Goal: Task Accomplishment & Management: Complete application form

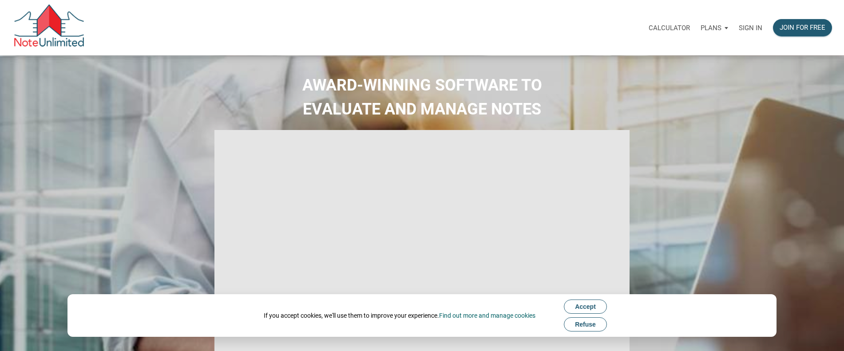
type input "Introduction to new features"
select select
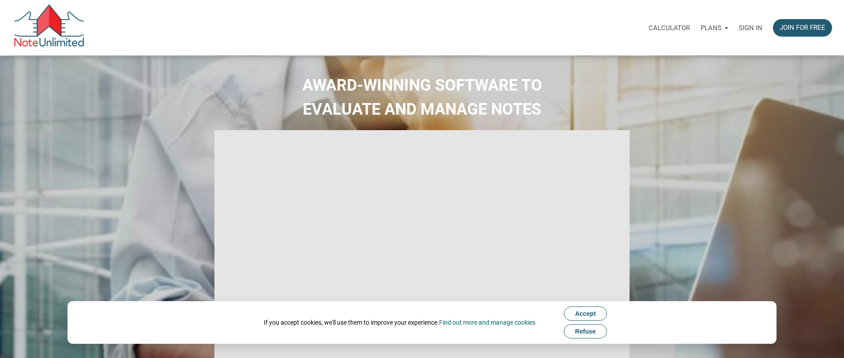
click at [754, 27] on p "Sign in" at bounding box center [751, 28] width 24 height 8
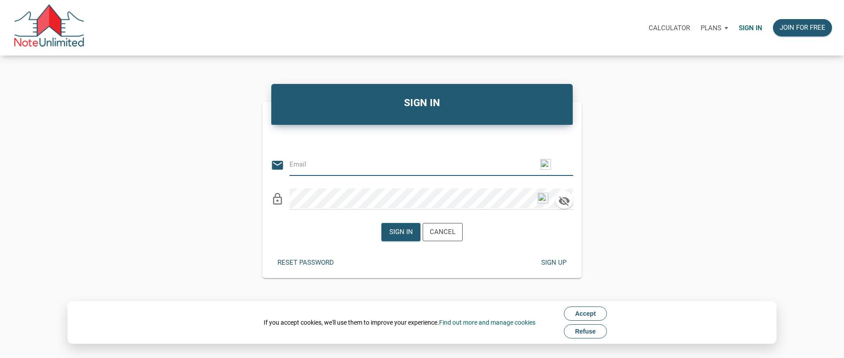
drag, startPoint x: 589, startPoint y: 312, endPoint x: 513, endPoint y: 288, distance: 79.6
click at [589, 312] on span "Accept" at bounding box center [585, 313] width 21 height 7
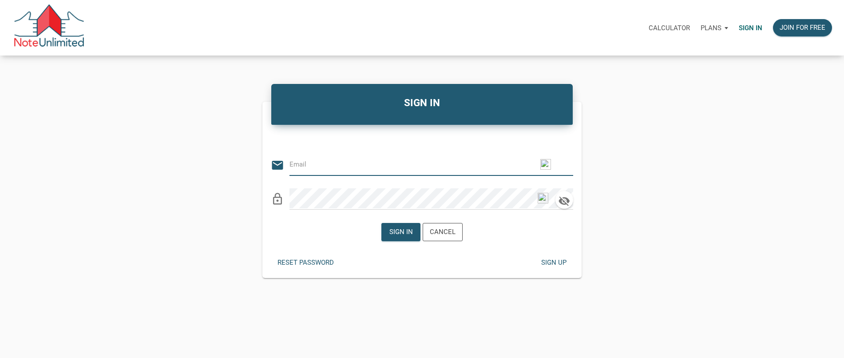
click at [328, 159] on input "email" at bounding box center [424, 164] width 270 height 20
type input "jochoa409@gmail.com"
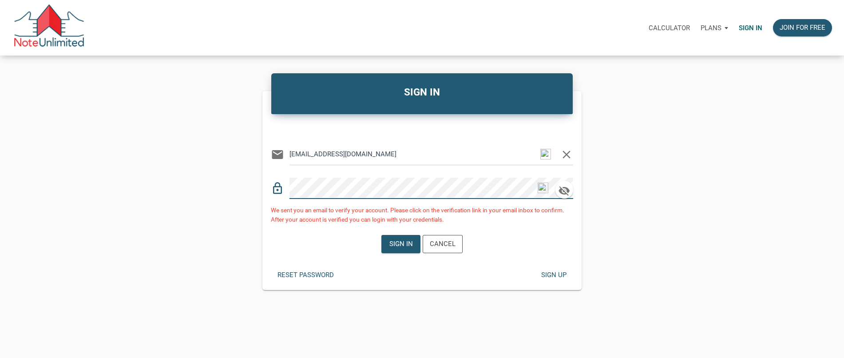
click at [299, 276] on div "Reset password" at bounding box center [305, 275] width 56 height 10
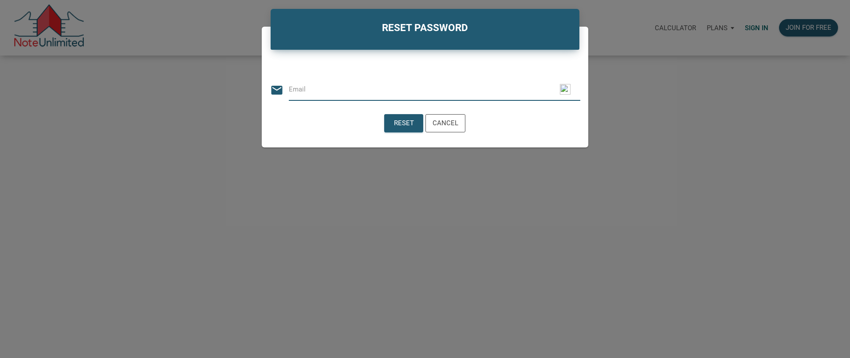
click at [351, 91] on input "email" at bounding box center [435, 89] width 292 height 20
type input "jochoa409@gmail.com"
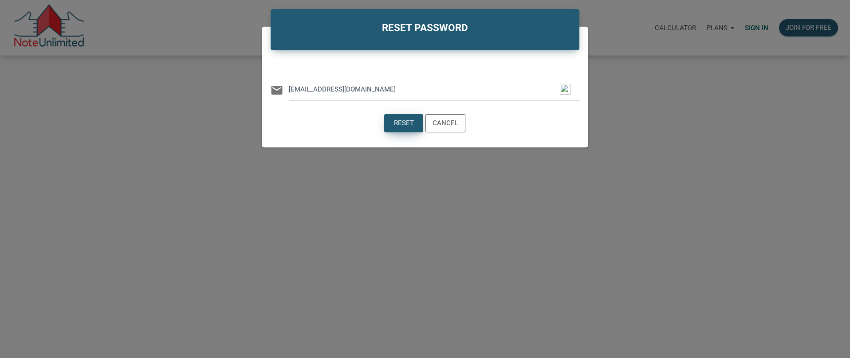
click at [396, 120] on div "Reset" at bounding box center [404, 123] width 20 height 10
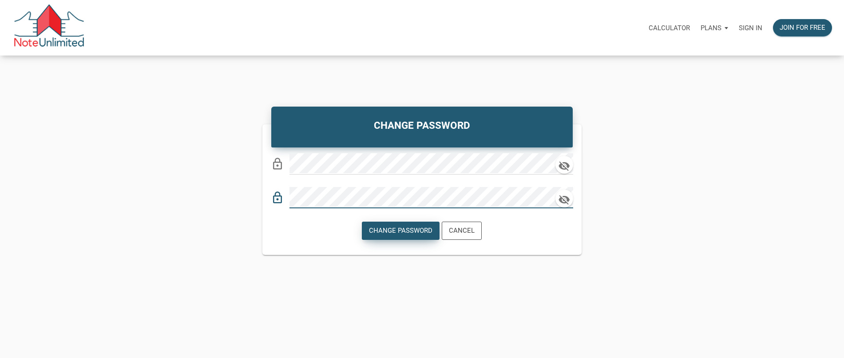
click at [387, 232] on div "Change Password" at bounding box center [400, 230] width 63 height 10
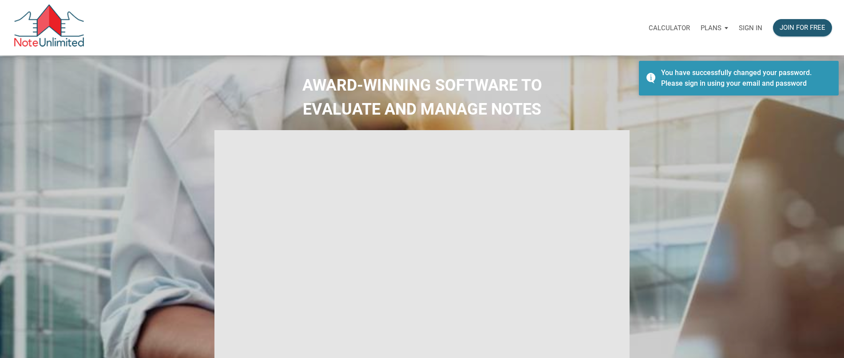
select select
type input "Introduction to new features"
select select
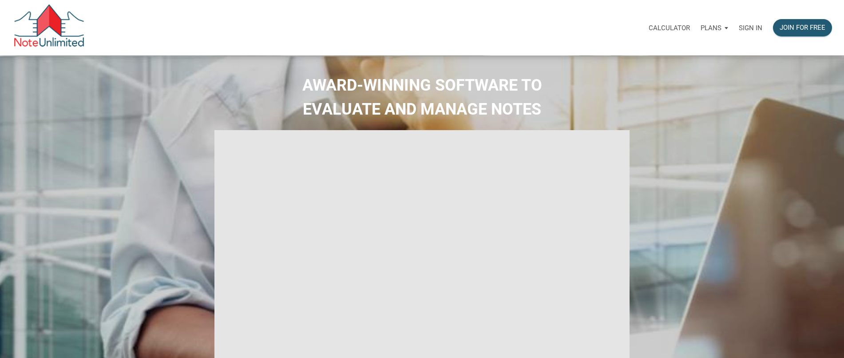
click at [753, 30] on p "Sign in" at bounding box center [751, 28] width 24 height 8
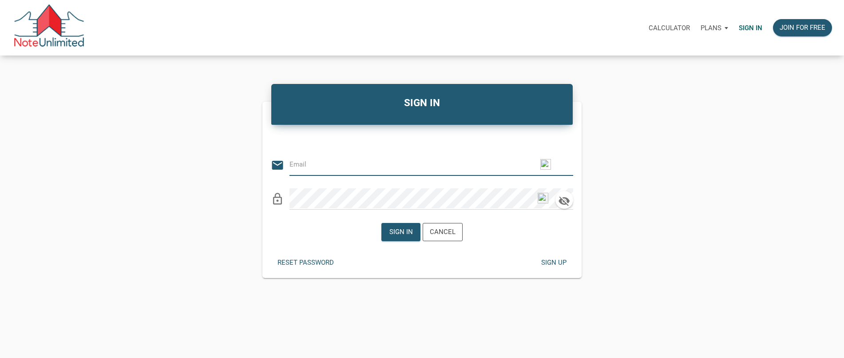
click at [327, 163] on input "email" at bounding box center [424, 164] width 270 height 20
type input "[EMAIL_ADDRESS][DOMAIN_NAME]"
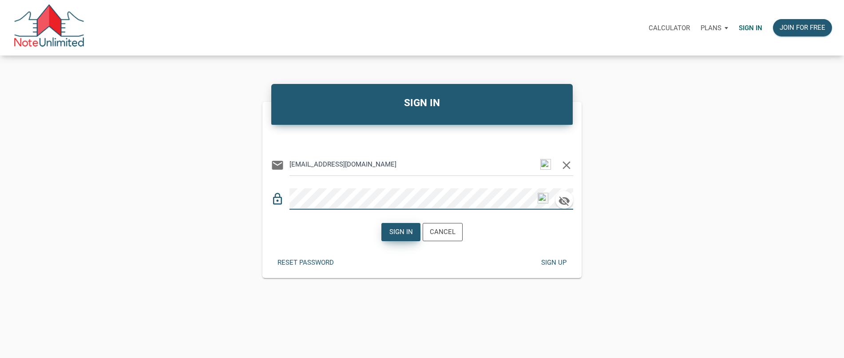
click at [393, 230] on div "Sign in" at bounding box center [401, 232] width 24 height 10
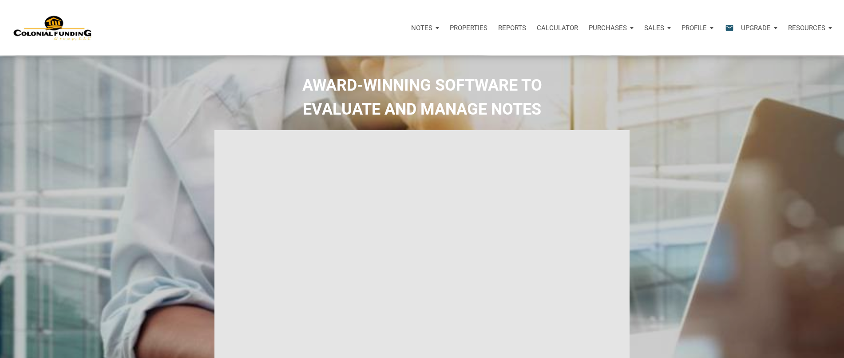
type input "Introduction to new features"
select select
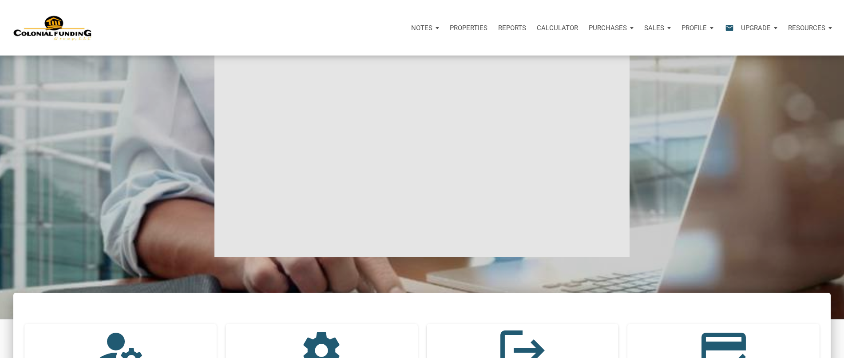
scroll to position [44, 0]
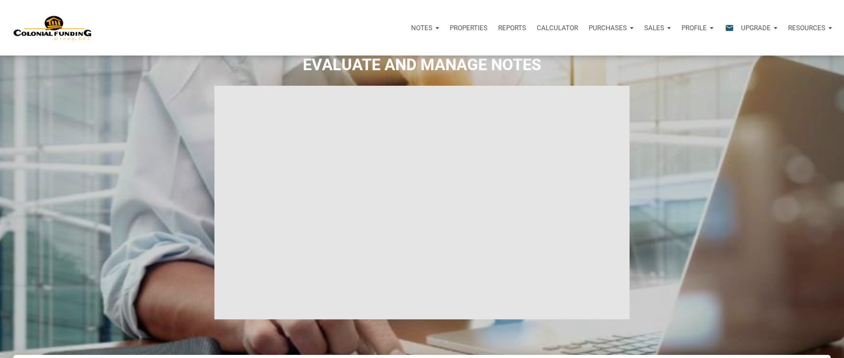
click at [693, 29] on p "Profile" at bounding box center [693, 28] width 25 height 8
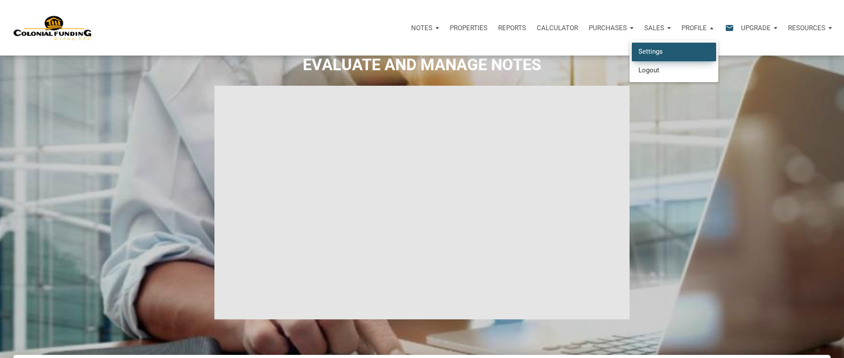
click at [658, 52] on link "Settings" at bounding box center [674, 52] width 84 height 18
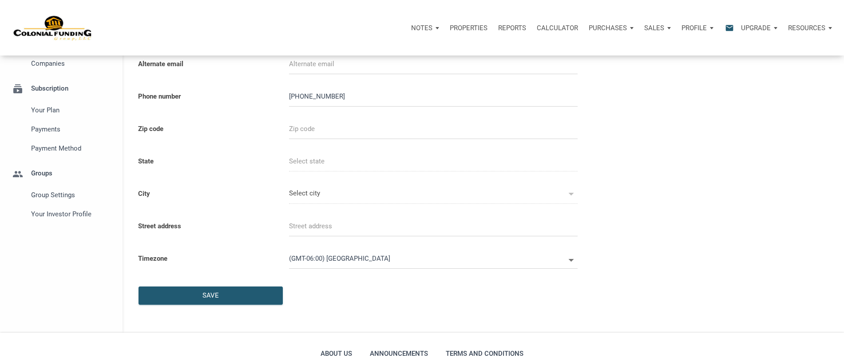
scroll to position [133, 0]
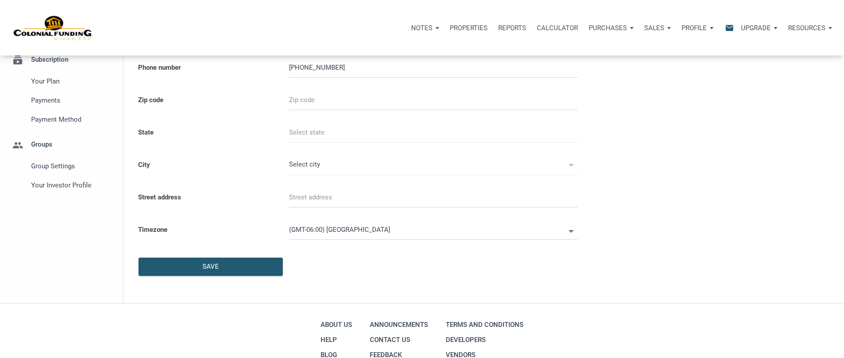
select select
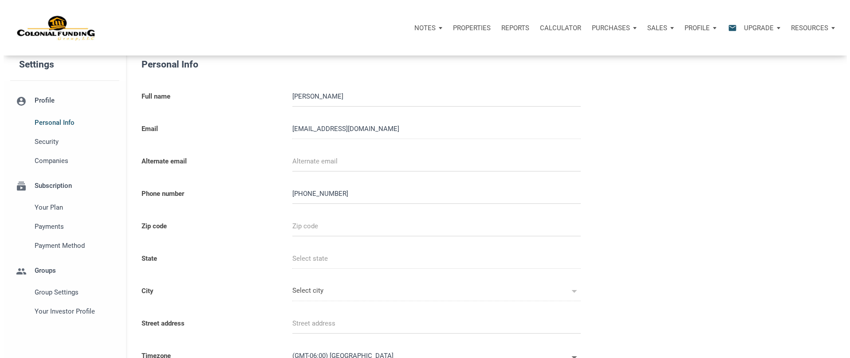
scroll to position [0, 0]
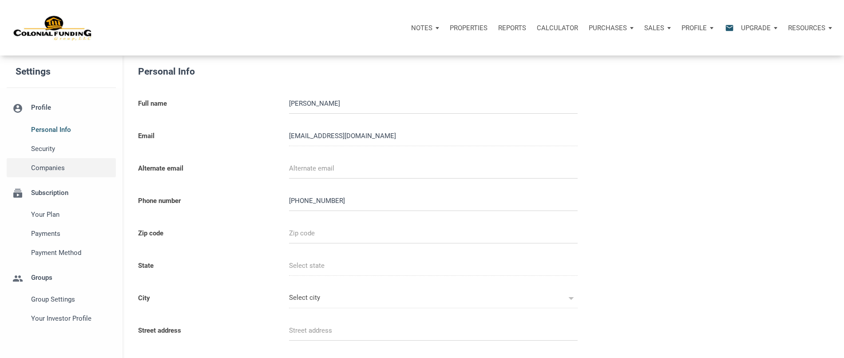
click at [46, 166] on span "Companies" at bounding box center [71, 167] width 81 height 11
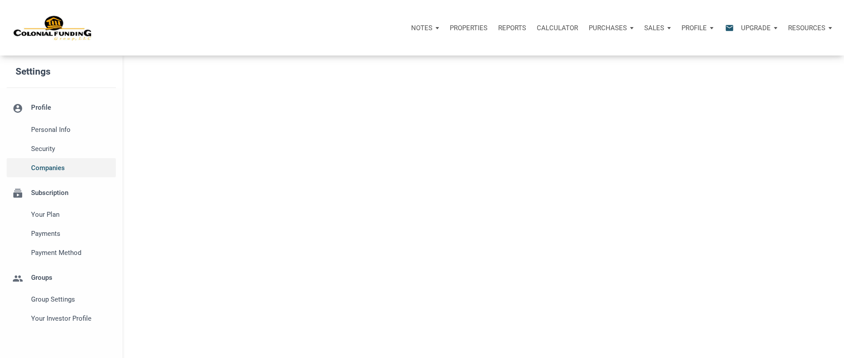
click at [43, 169] on span "Companies" at bounding box center [71, 167] width 81 height 11
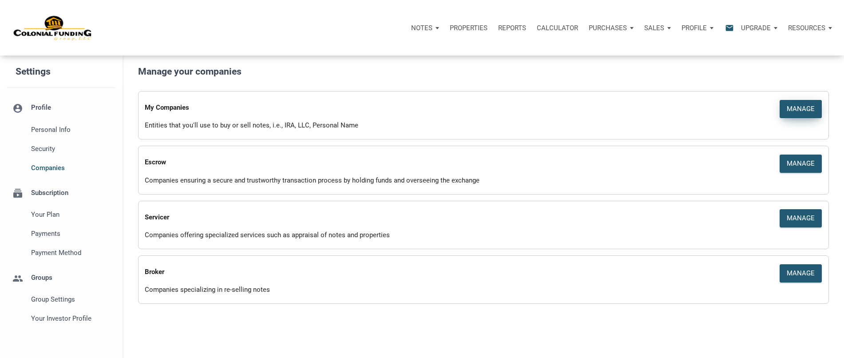
click at [799, 107] on div "Manage" at bounding box center [801, 109] width 28 height 10
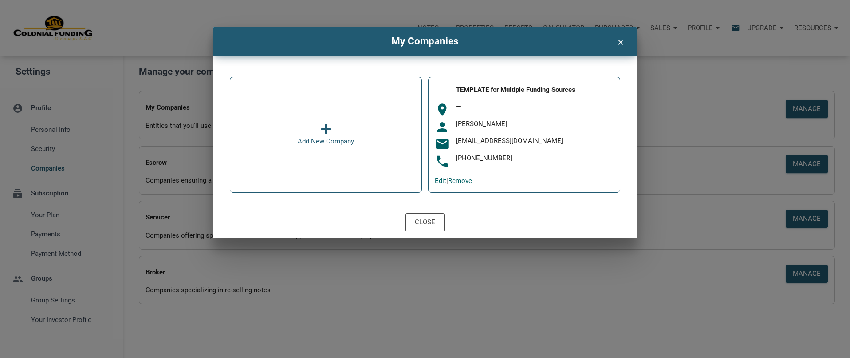
click at [325, 141] on div "Add New Company" at bounding box center [326, 141] width 56 height 11
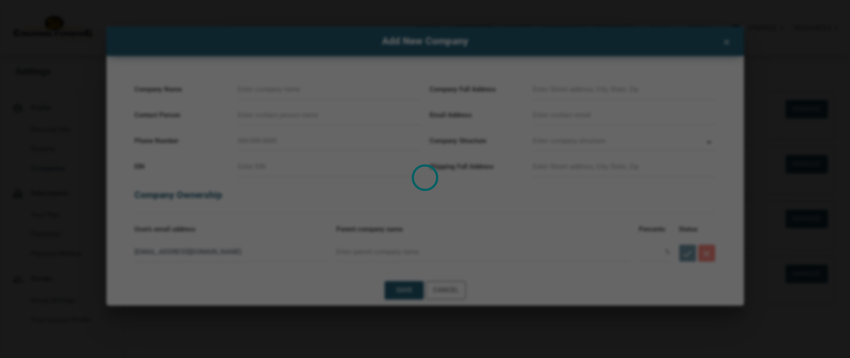
select select
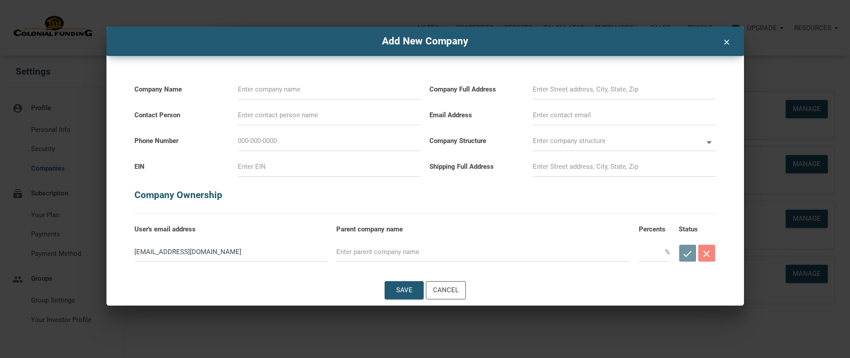
click at [318, 94] on input at bounding box center [329, 89] width 183 height 20
type input "S"
select select
type input "Sp"
select select
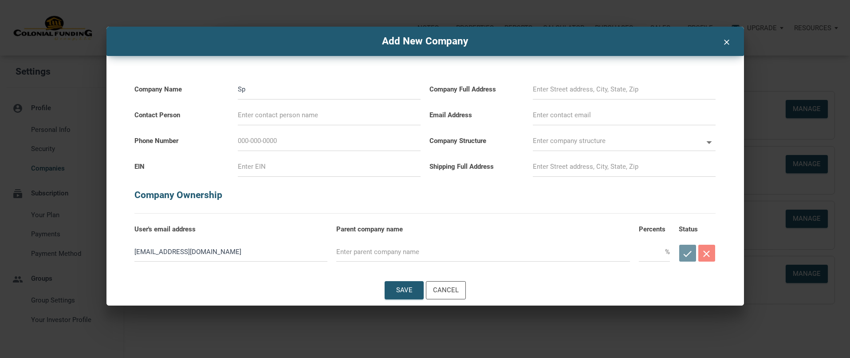
type input "Spa"
select select
type input "Spac"
select select
type input "Space"
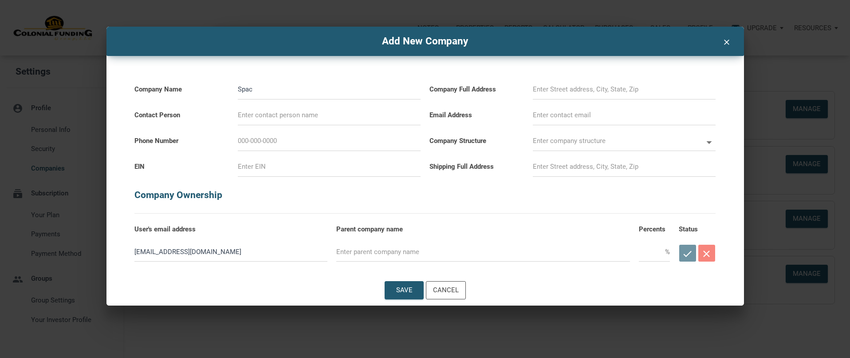
select select
type input "Spacel"
select select
type input "Spacele"
select select
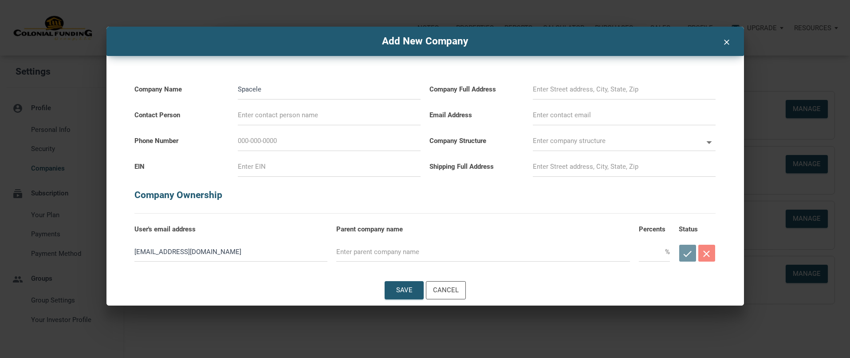
type input "Spacelen"
select select
type input "Spacelend"
select select
type input "Spacelendi"
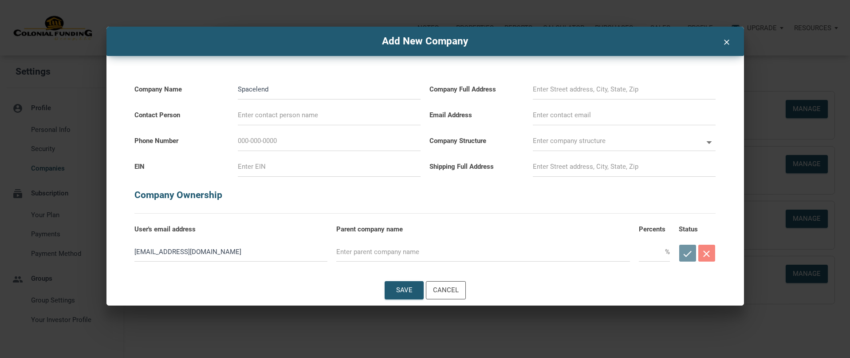
select select
type input "Spacelend"
select select
type input "Spacelen"
select select
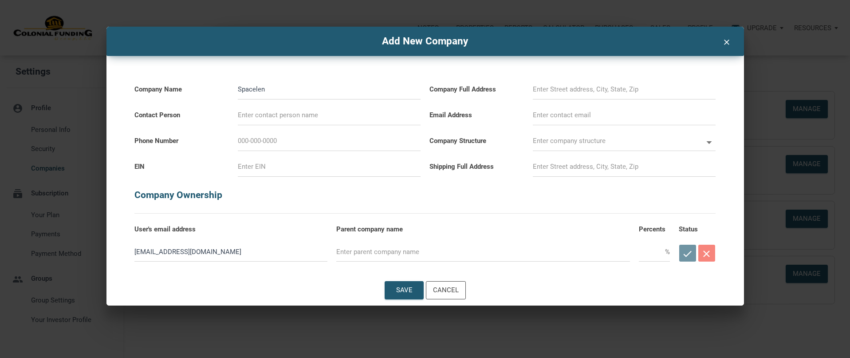
type input "Spacele"
select select
type input "Spacel"
select select
type input "Space"
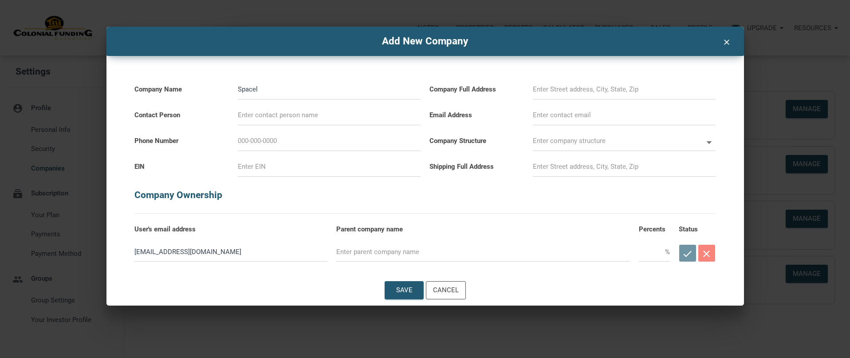
select select
type input "Space"
select select
type input "Space C"
select select
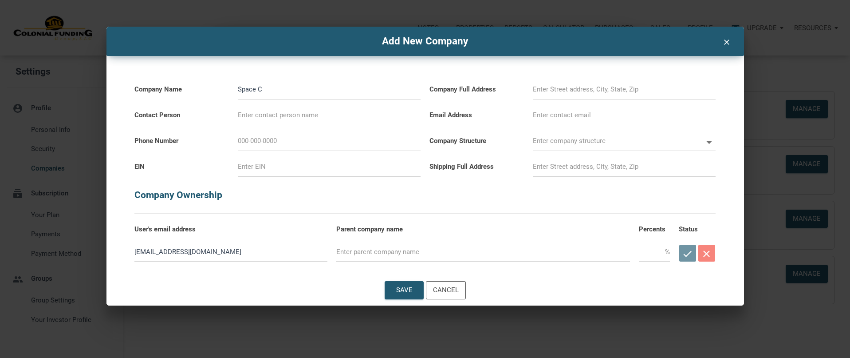
type input "Space Ci"
select select
type input "Space Cit"
select select
type input "Space City"
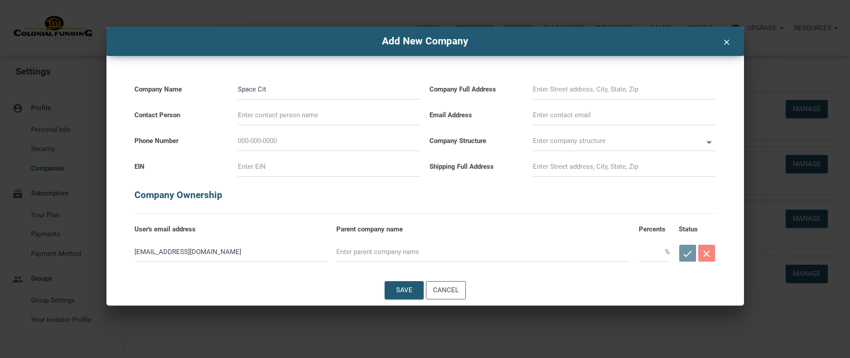
select select
type input "Space City"
select select
type input "Space City R"
select select
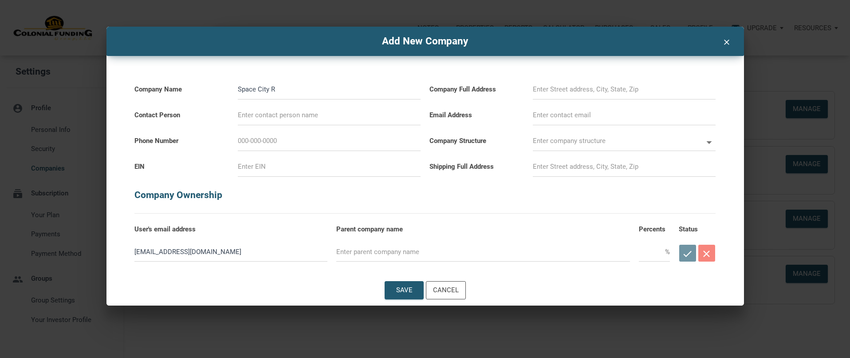
type input "Space City Re"
select select
type input "Space City Rea"
select select
type input "Space City Real"
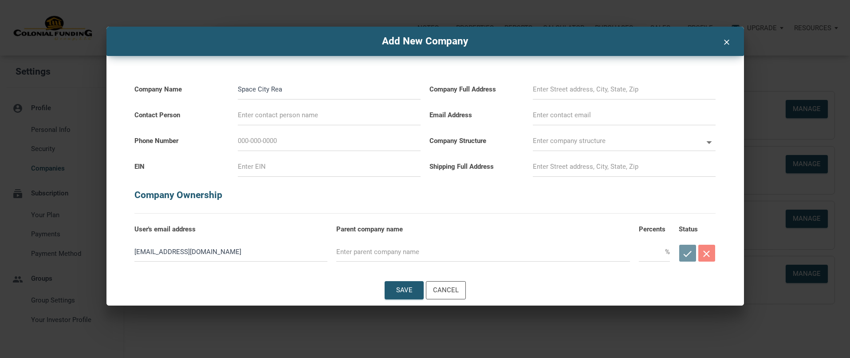
select select
type input "Space City Realt"
select select
type input "Space City Realty"
select select
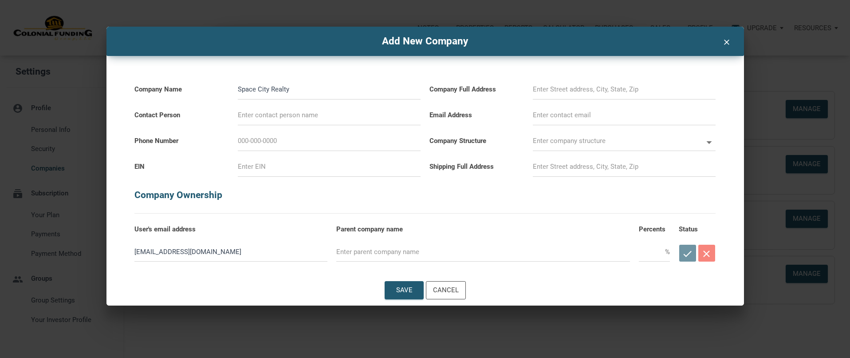
type input "Space City Realty"
select select
type input "Space City Realty G"
select select
type input "Space City Realty Gr"
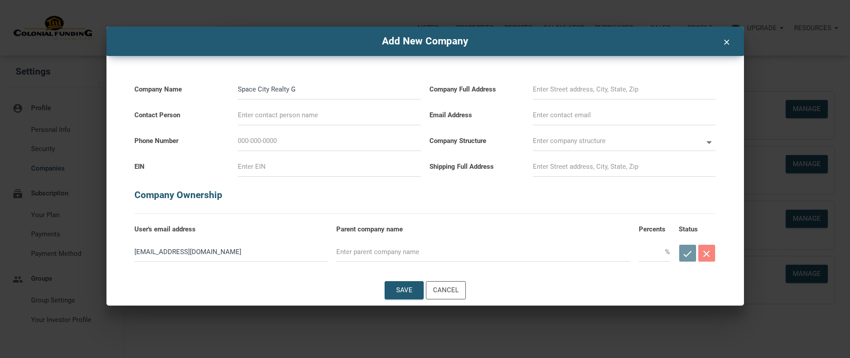
select select
type input "Space City Realty Gro"
select select
type input "Space City Realty Grou"
select select
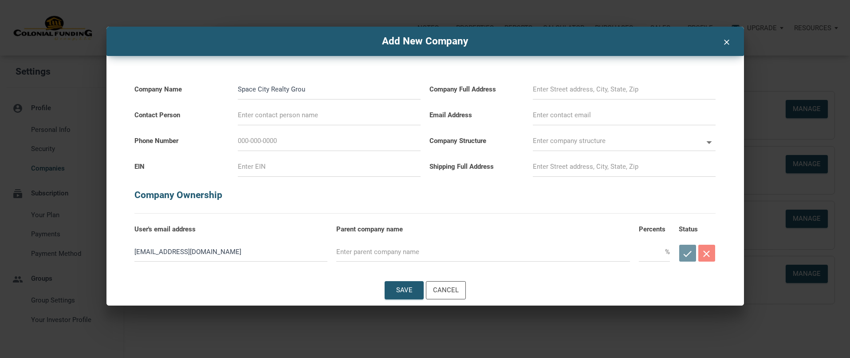
type input "Space City Realty Group"
select select
type input "Space City Realty Group"
type input "J"
select select
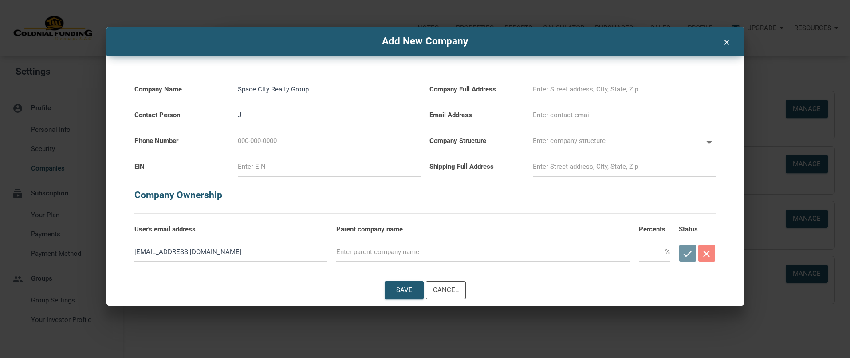
type input "Jo"
select select
type input "Jos"
select select
type input "Jose"
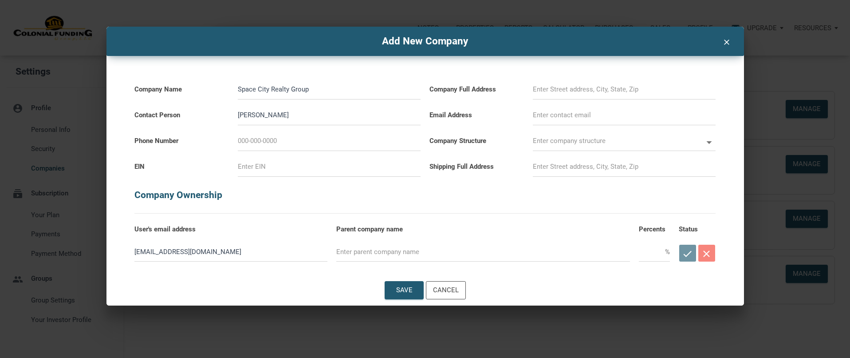
select select
type input "Jose"
select select
type input "Jose O"
select select
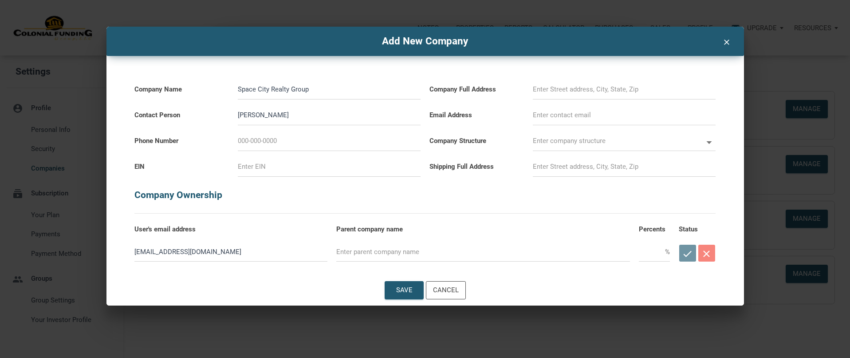
type input "Jose Oc"
select select
type input "Jose Och"
select select
type input "Jose Ocho"
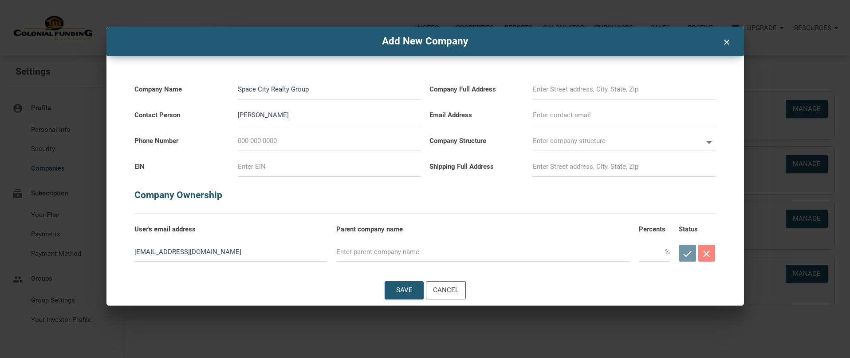
select select
type input "Jose Ochoa"
select select
type input "Jose Ochoa"
select select
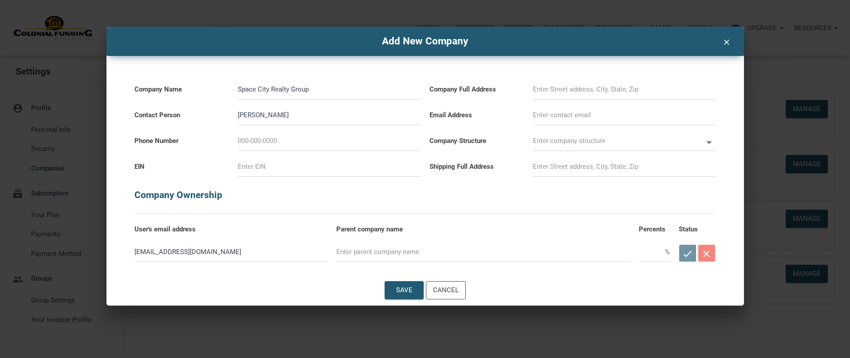
type input "Jose Ochoa"
type input "9"
select select
type input "95"
select select
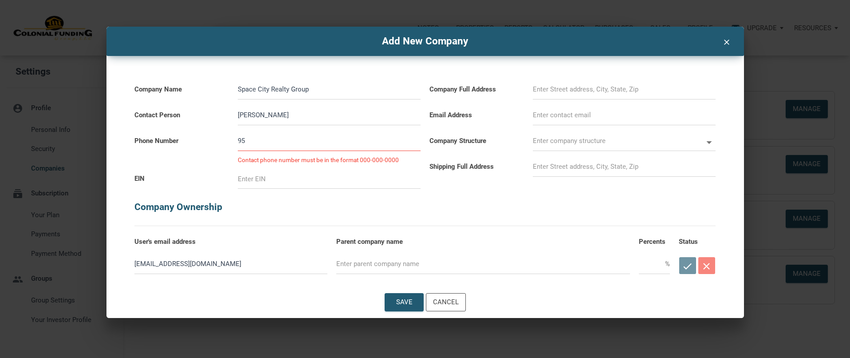
type input "956-"
select select
type input "956-2"
select select
type input "956-21"
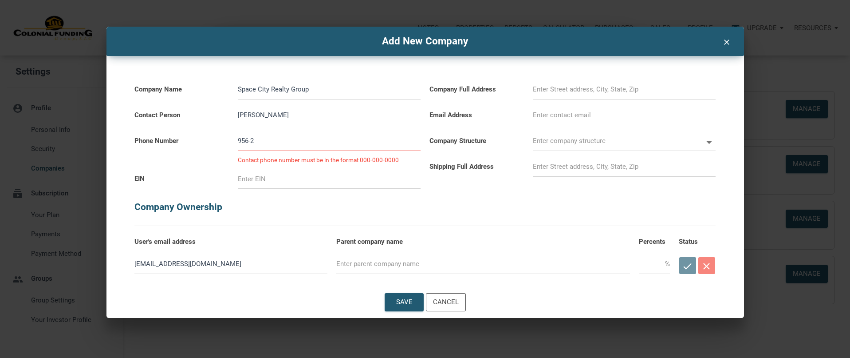
select select
type input "956-212-"
select select
type input "956-212-8"
select select
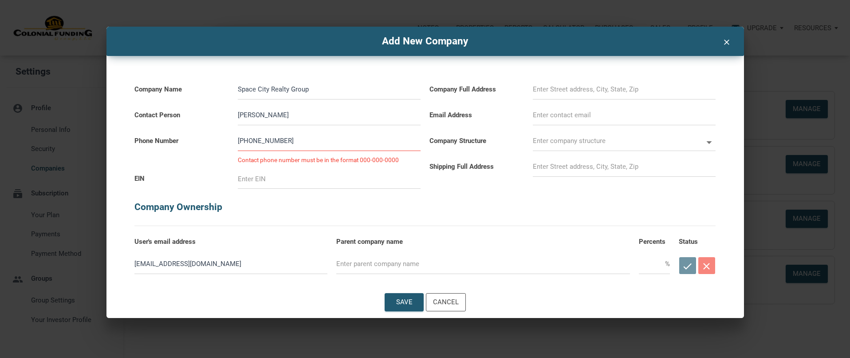
type input "956-212-80"
select select
type input "956-212-802"
select select
type input "956-212-8027"
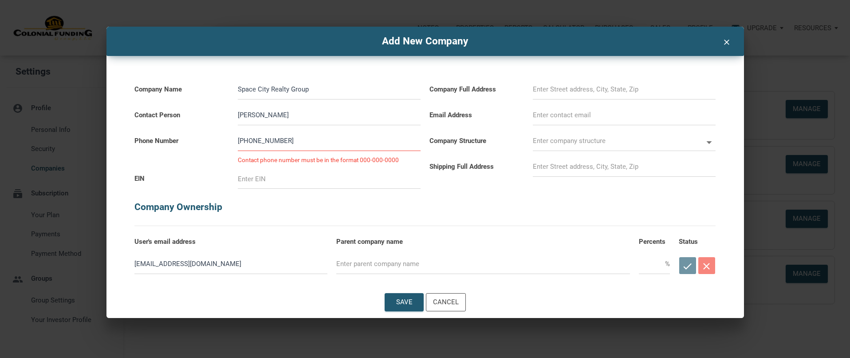
select select
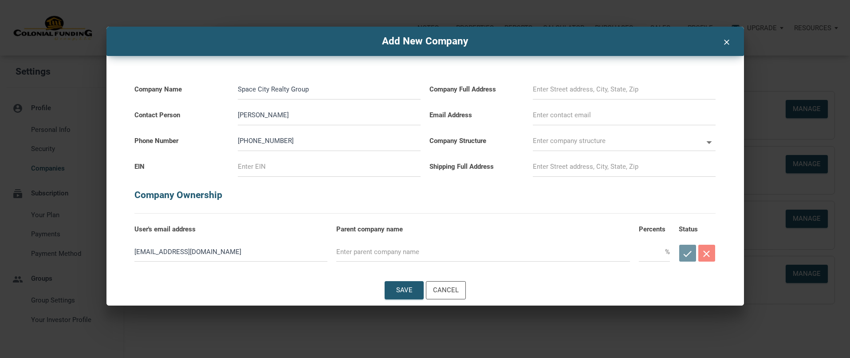
type input "956-212-8027"
type input "6"
select select
type input "61"
select select
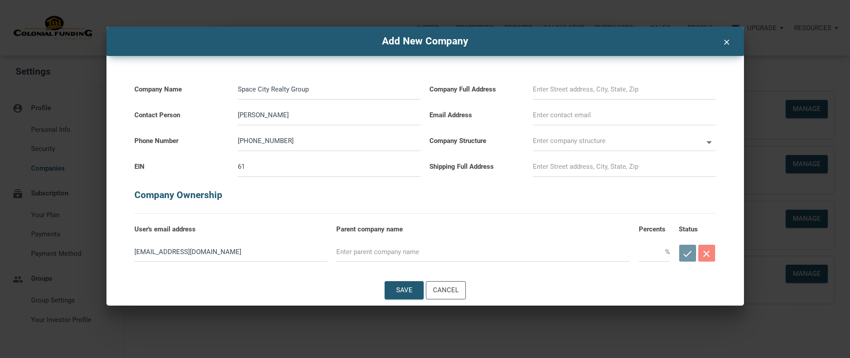
type input "61-"
select select
type input "61-2"
select select
type input "61-22"
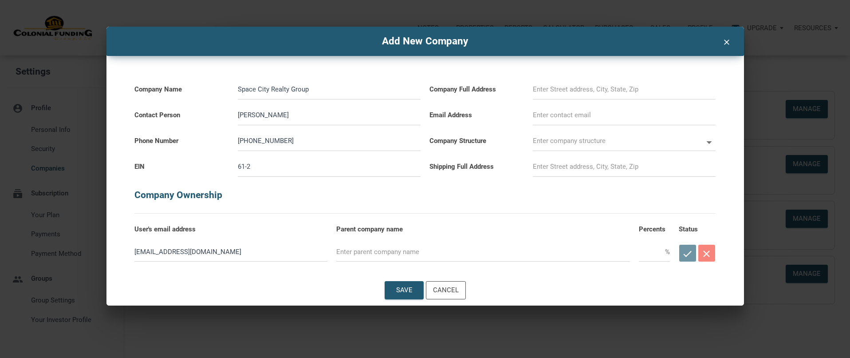
select select
type input "61-221"
select select
type input "61-2216"
select select
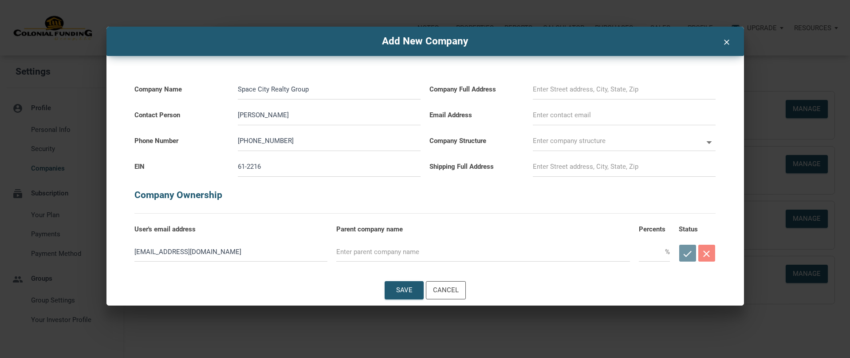
type input "61-22167"
select select
type input "61-221678"
select select
type input "61-2216783"
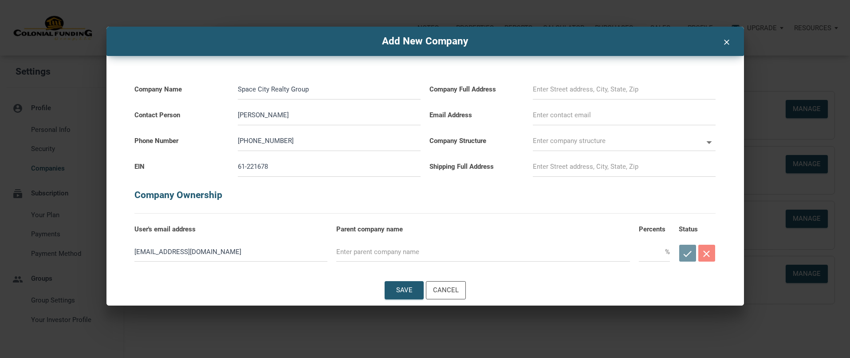
select select
type input "61-2216783"
click at [568, 87] on input at bounding box center [624, 89] width 183 height 20
click at [573, 88] on input at bounding box center [624, 89] width 183 height 20
select select
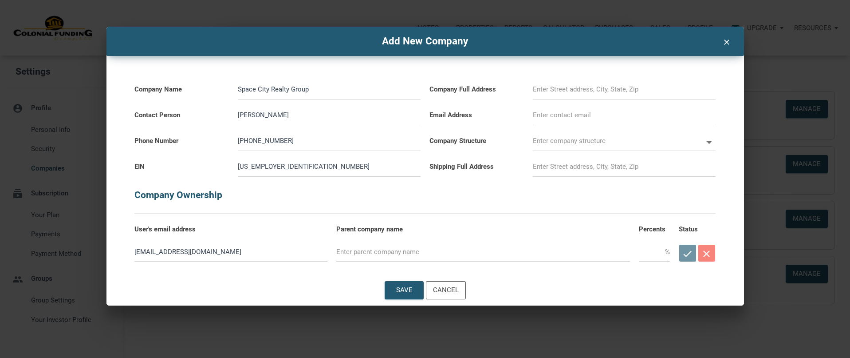
type input "3520 Bradford St"
type input "[EMAIL_ADDRESS][DOMAIN_NAME]"
click at [557, 138] on input "text" at bounding box center [618, 141] width 170 height 20
select select
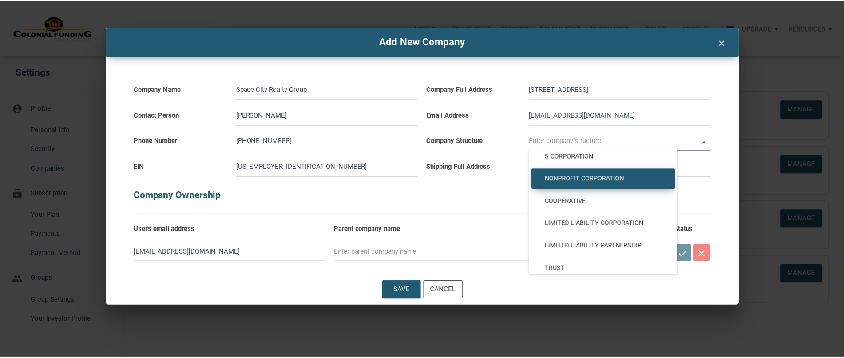
scroll to position [82, 0]
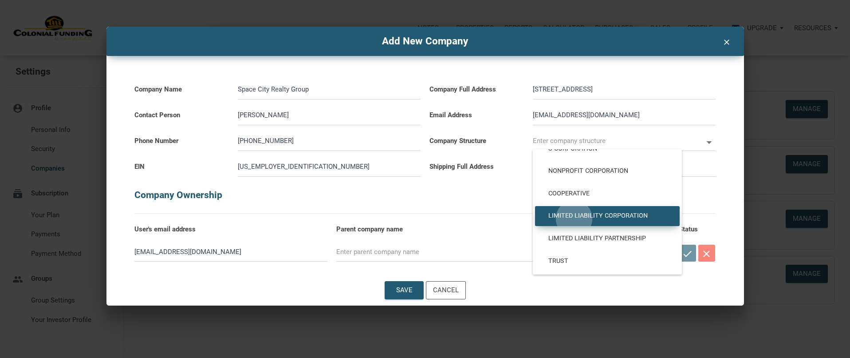
click at [574, 218] on span "Limited Liability Corporation" at bounding box center [607, 216] width 131 height 8
type input "Limited Liability Corporation"
type input "LLC"
select select
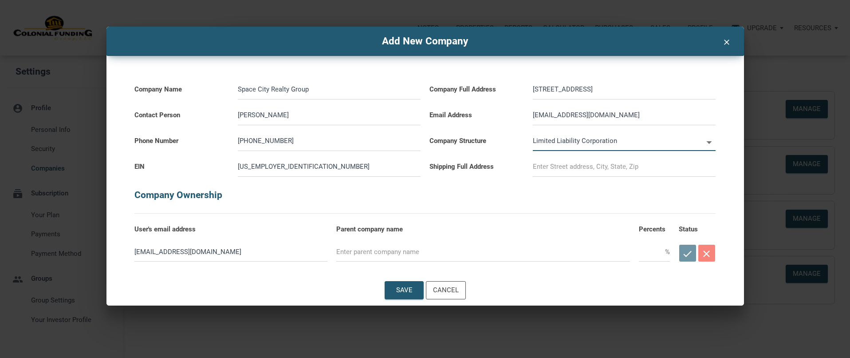
click at [561, 166] on input at bounding box center [624, 167] width 183 height 20
type input "3520 Bradford St"
select select
type input "3520 Bradford St"
select select
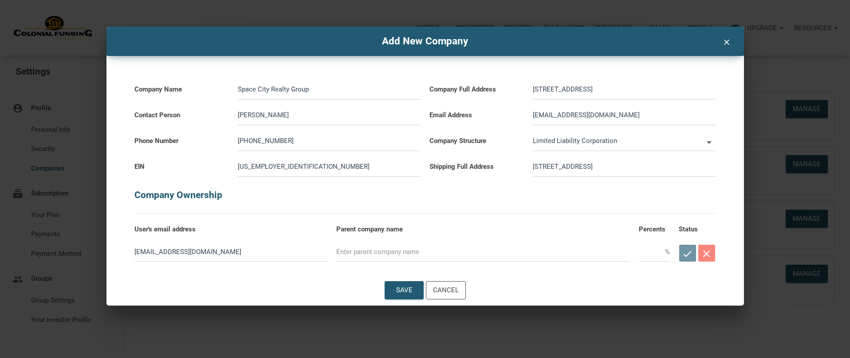
type input "3520 Bradford St H"
select select
type input "3520 Bradford St Ho"
select select
type input "3520 Bradford St Hou"
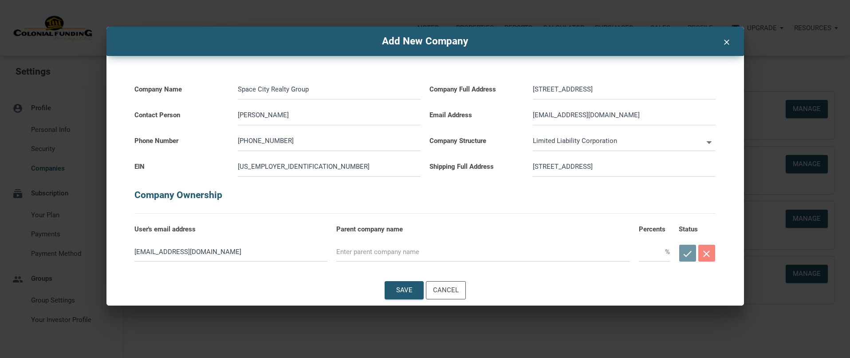
select select
type input "3520 Bradford St Hous"
select select
type input "3520 Bradford St Houst"
select select
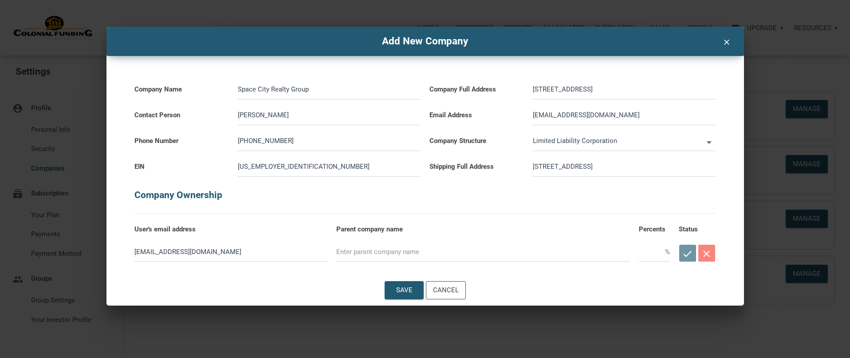
type input "3520 Bradford St Housto"
select select
type input "3520 Bradford St Houston"
select select
type input "3520 Bradford St Houston,"
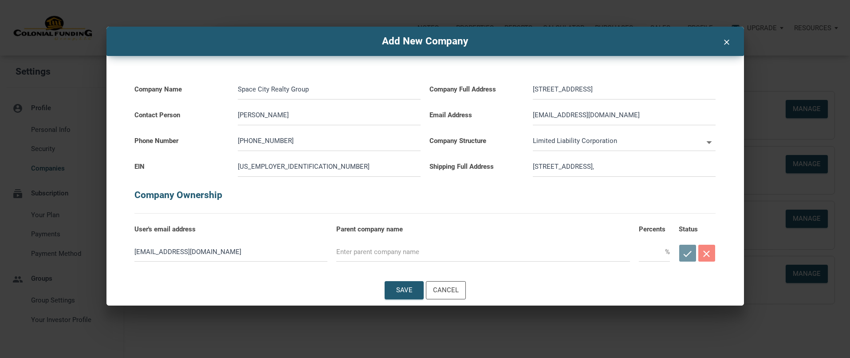
select select
type input "3520 Bradford St Houston,"
select select
type input "3520 Bradford St Houston, T"
select select
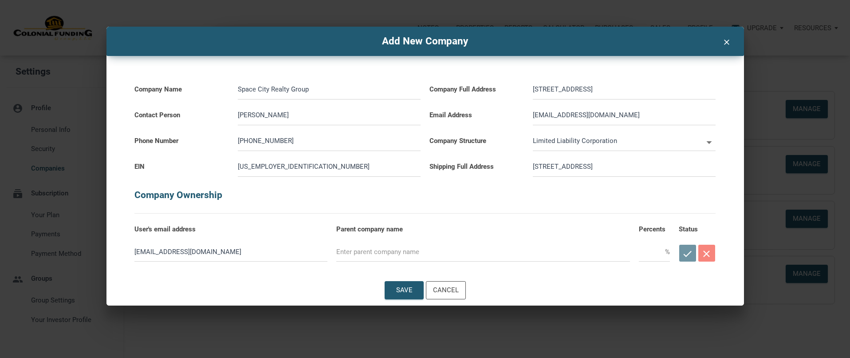
type input "3520 Bradford St Houston, Te"
select select
type input "3520 Bradford St Houston, Tex"
select select
type input "3520 Bradford St Houston, Texa"
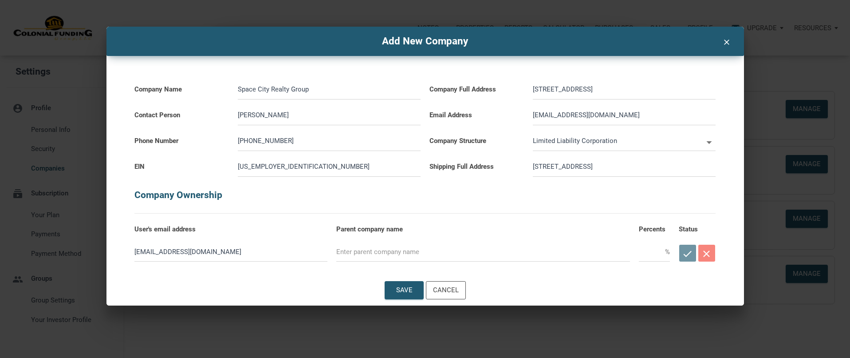
select select
type input "3520 Bradford St Houston, Texas"
select select
type input "3520 Bradford St Houston, Texas"
select select
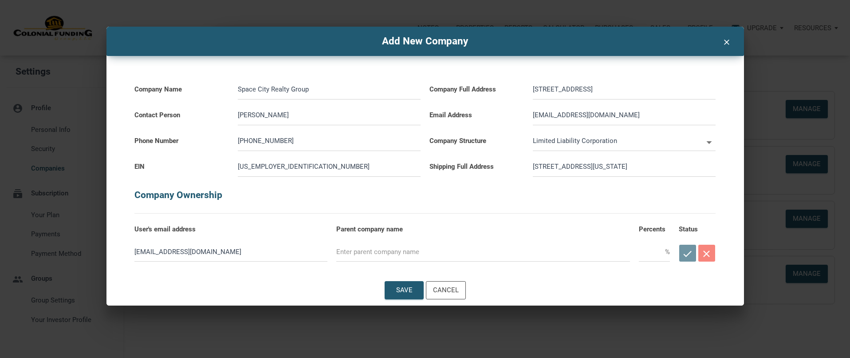
type input "3520 Bradford St Houston, Texas 7"
select select
type input "3520 Bradford St Houston, Texas 77"
select select
type input "3520 Bradford St Houston, Texas 770"
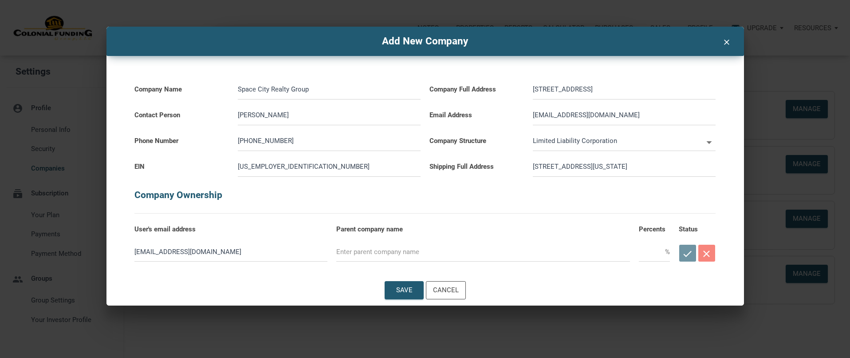
select select
type input "3520 Bradford St Houston, Texas 7702"
select select
type input "3520 Bradford St Houston, Texas 77025"
click at [616, 94] on input "3520 Bradford St" at bounding box center [624, 89] width 183 height 20
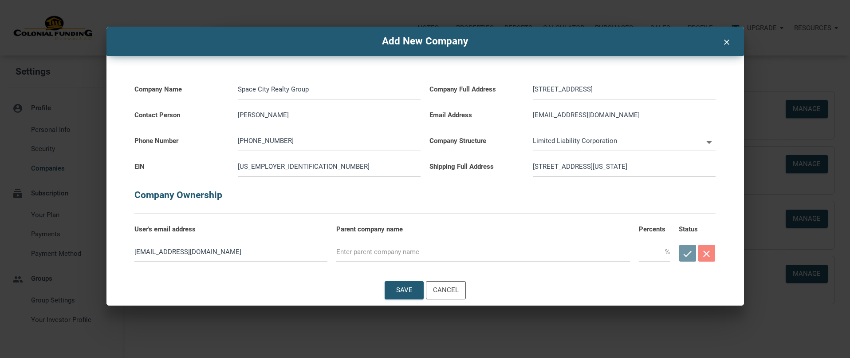
select select
type input "3520 Bradford St"
select select
type input "3520 Bradford St H"
select select
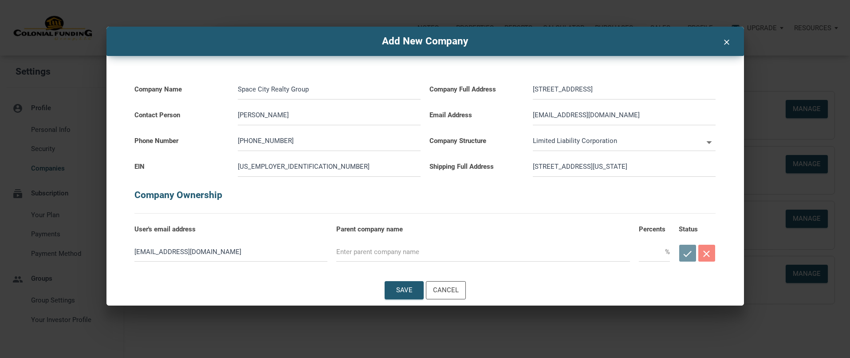
type input "3520 Bradford St Ho"
select select
type input "3520 Bradford St Hou"
click at [576, 233] on label "Parent company name" at bounding box center [483, 224] width 294 height 22
click at [361, 254] on input "text" at bounding box center [483, 251] width 294 height 20
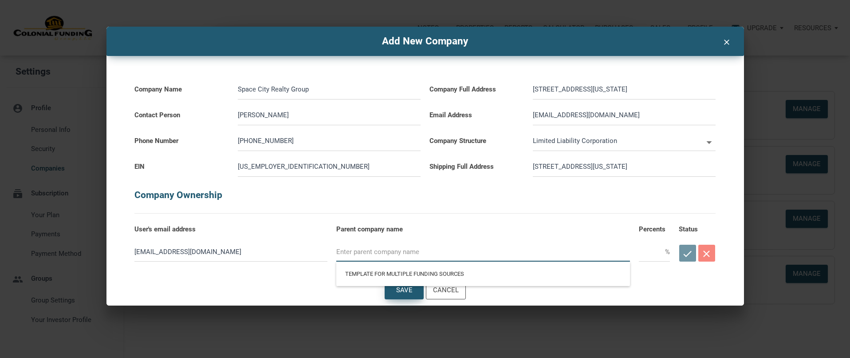
click at [403, 295] on div "Save" at bounding box center [404, 289] width 38 height 17
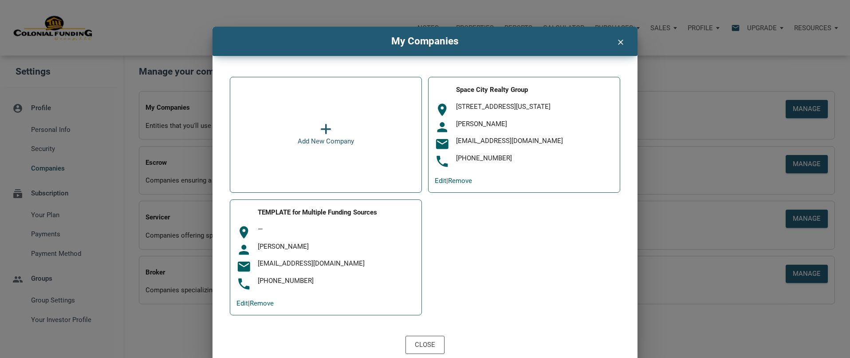
click at [615, 43] on icon "clear" at bounding box center [620, 41] width 11 height 12
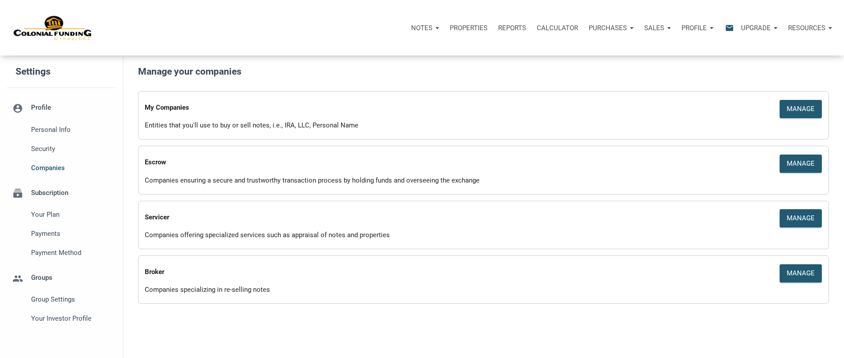
click at [206, 170] on div "Escrow" at bounding box center [397, 163] width 518 height 23
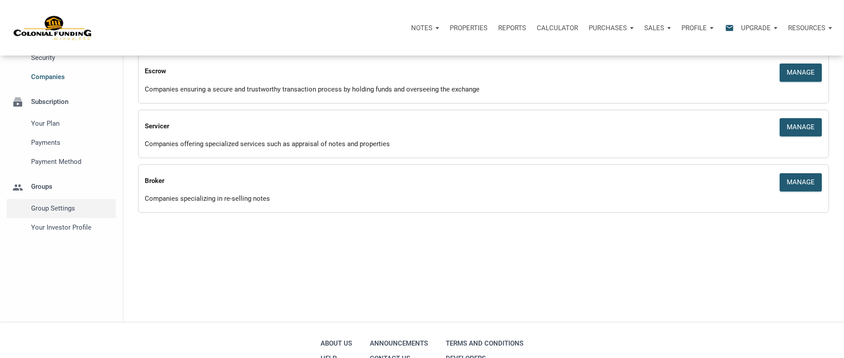
scroll to position [89, 0]
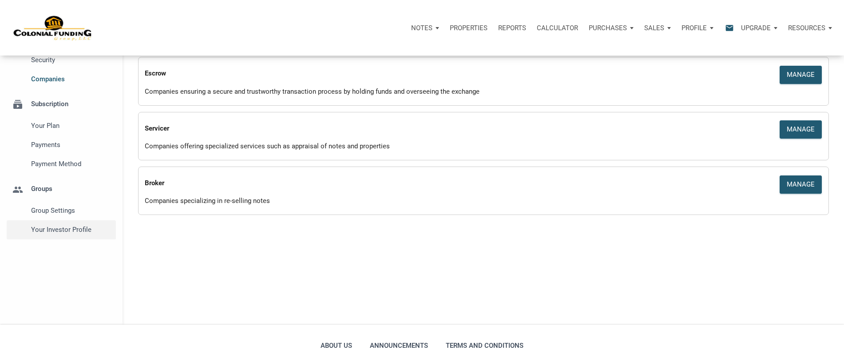
click at [53, 227] on span "Your Investor Profile" at bounding box center [71, 229] width 81 height 11
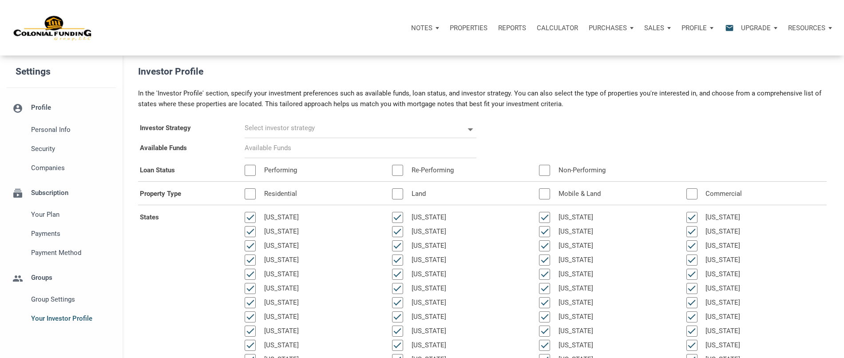
click at [278, 131] on input "text" at bounding box center [354, 128] width 219 height 20
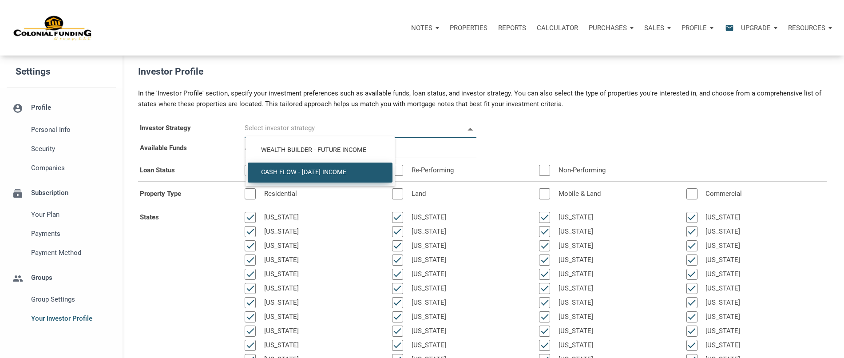
click at [304, 166] on div "Cash Flow - Today Income" at bounding box center [320, 172] width 145 height 20
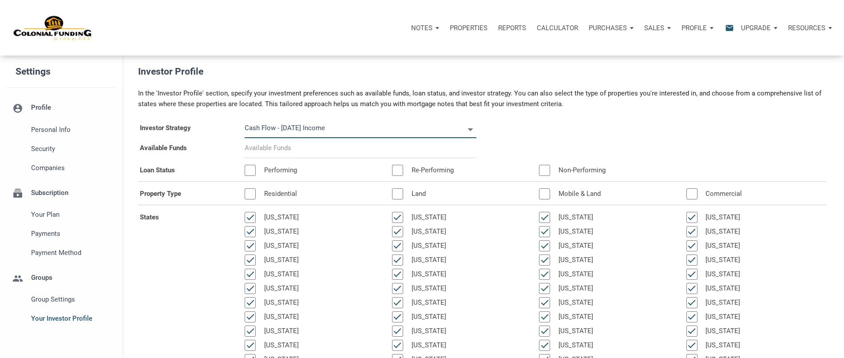
click at [358, 128] on input "Cash Flow - Today Income" at bounding box center [354, 128] width 219 height 20
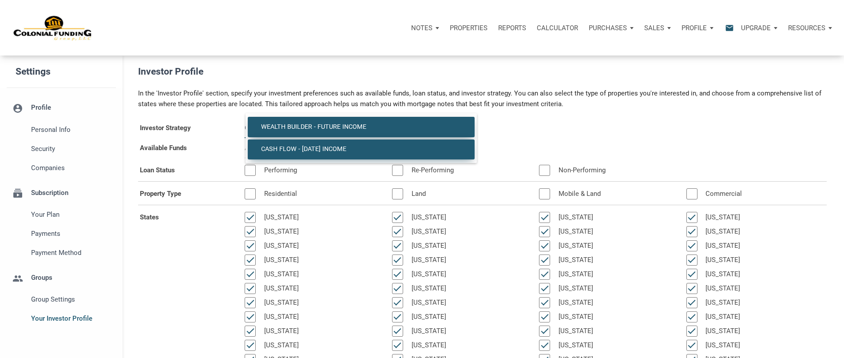
click at [357, 127] on span "Wealth Builder - Future Income" at bounding box center [360, 127] width 213 height 8
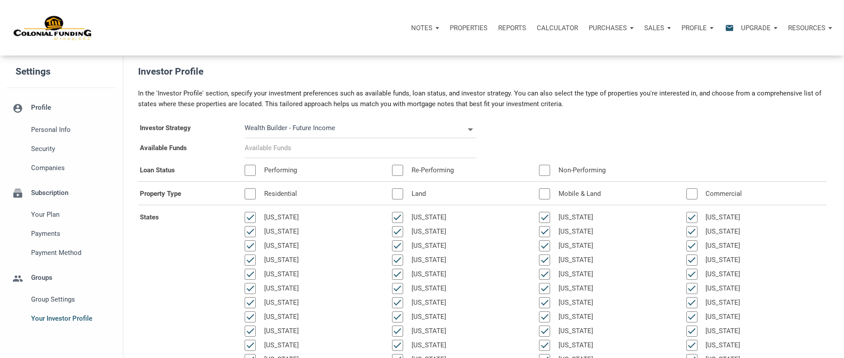
click at [280, 148] on input at bounding box center [361, 148] width 232 height 20
click at [315, 130] on input "Wealth Builder - Future Income" at bounding box center [354, 128] width 219 height 20
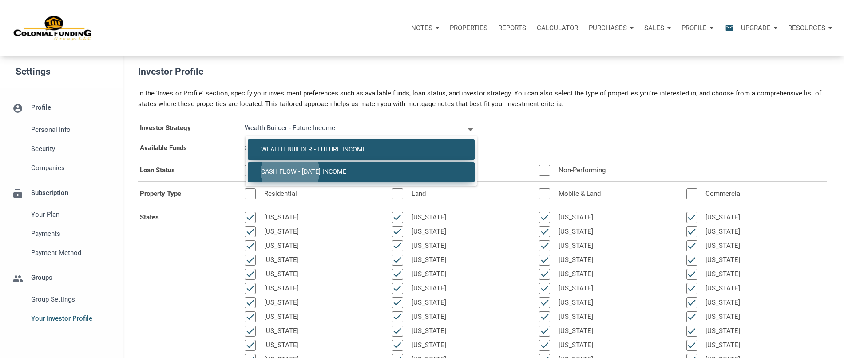
click at [290, 171] on span "Cash Flow - Today Income" at bounding box center [360, 172] width 213 height 8
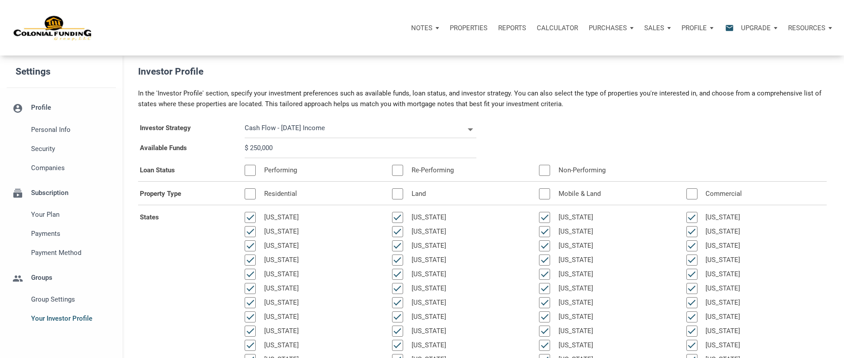
click at [255, 170] on div at bounding box center [250, 170] width 11 height 11
click at [394, 169] on div at bounding box center [397, 170] width 11 height 11
click at [553, 166] on label "Non-Performing" at bounding box center [580, 170] width 60 height 11
click at [249, 192] on div at bounding box center [250, 193] width 11 height 11
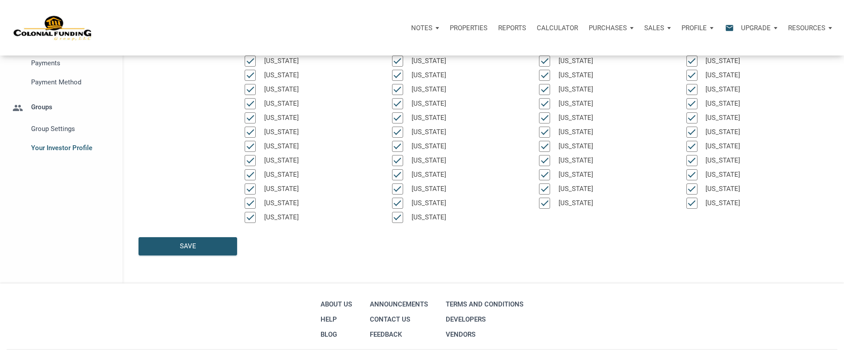
scroll to position [178, 0]
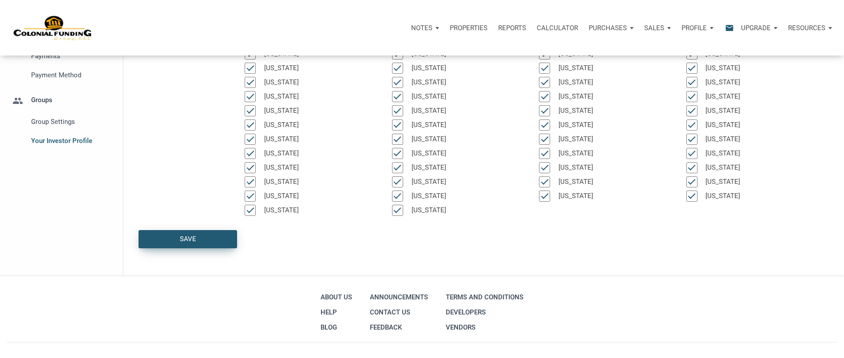
click at [186, 241] on div "Save" at bounding box center [187, 239] width 16 height 10
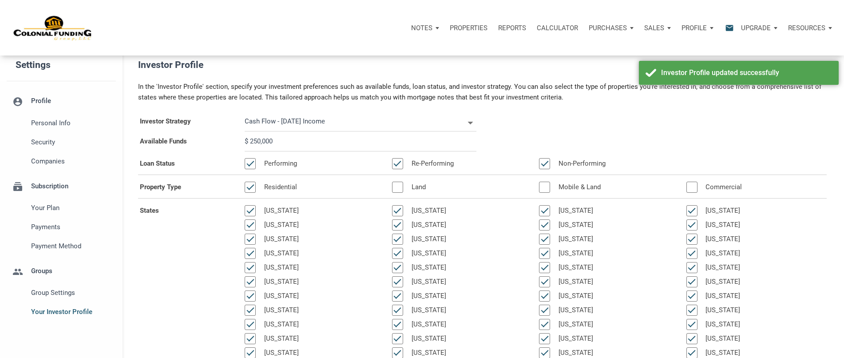
scroll to position [0, 0]
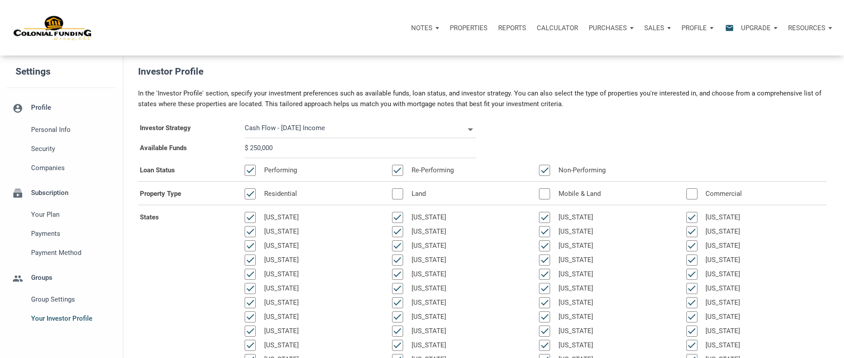
click at [774, 28] on div "Upgrade" at bounding box center [758, 28] width 47 height 27
click at [659, 106] on div "In the 'Investor Profile' section, specify your investment preferences such as …" at bounding box center [482, 98] width 702 height 21
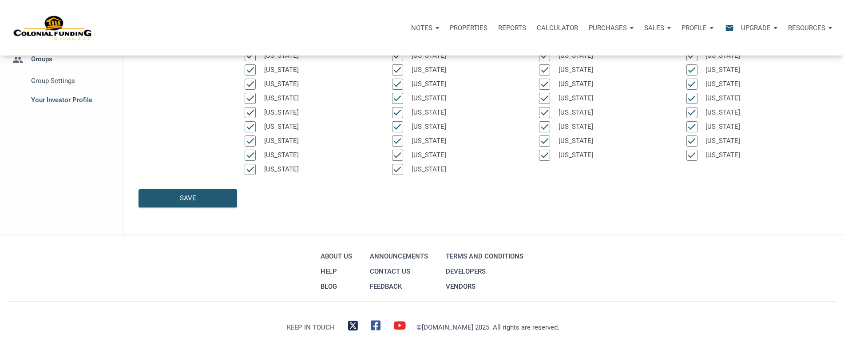
scroll to position [220, 0]
click at [178, 187] on label "Save" at bounding box center [183, 193] width 105 height 32
click at [178, 188] on button "Save" at bounding box center [187, 197] width 99 height 18
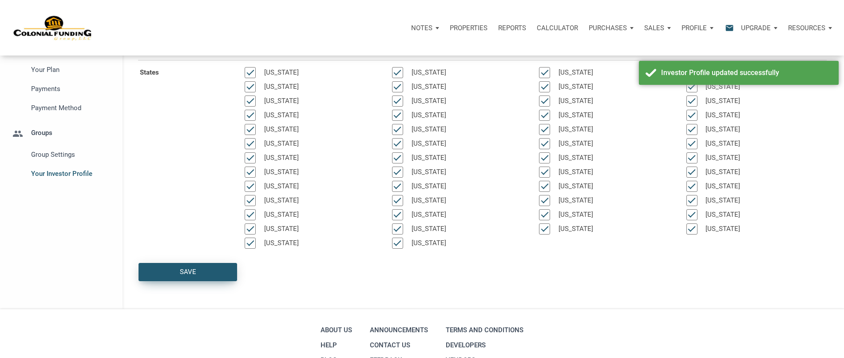
scroll to position [0, 0]
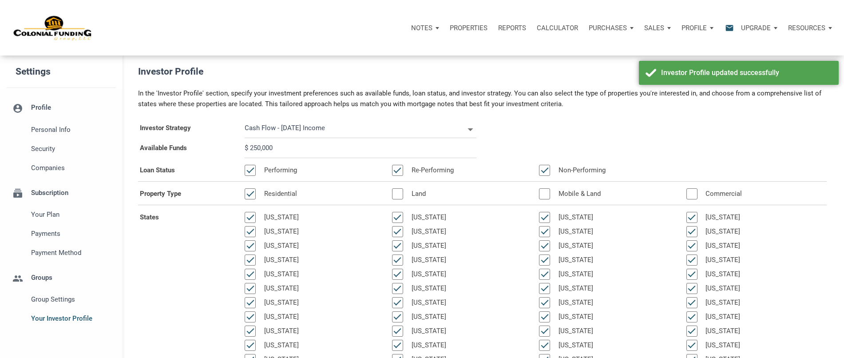
click at [430, 27] on p "Notes" at bounding box center [421, 28] width 21 height 8
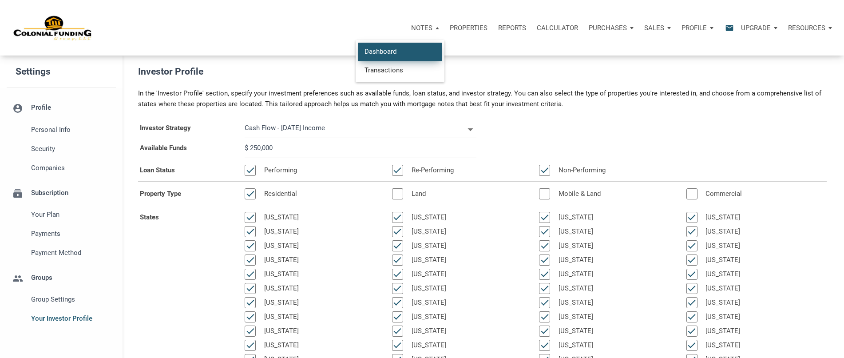
click at [419, 50] on link "Dashboard" at bounding box center [400, 52] width 84 height 18
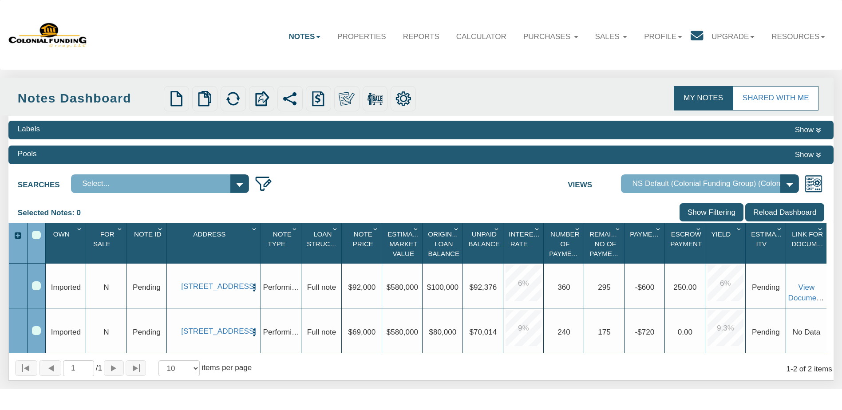
click at [186, 185] on select "Select..." at bounding box center [160, 183] width 178 height 19
click at [371, 178] on div "Searches Select... Views Default View NS Default (Colonial Funding Group) (Colo…" at bounding box center [420, 182] width 825 height 24
click at [697, 181] on select "Default View NS Default (Colonial Funding Group) (Colonial Funding Group)" at bounding box center [710, 183] width 178 height 19
click at [626, 176] on select "Default View NS Default (Colonial Funding Group) (Colonial Funding Group)" at bounding box center [710, 183] width 178 height 19
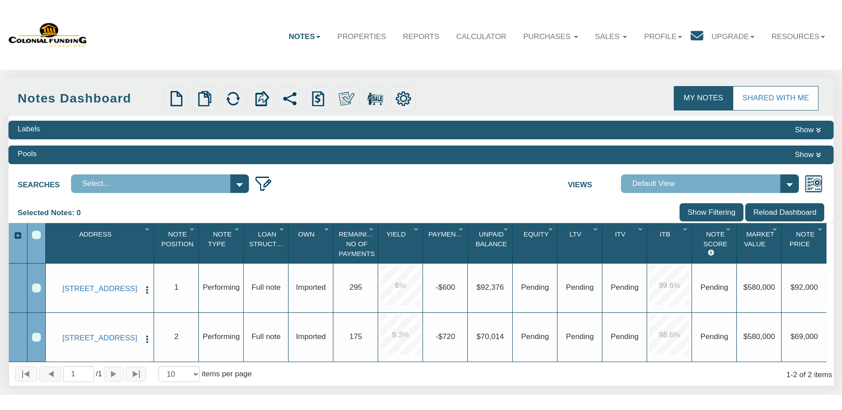
click at [691, 35] on icon at bounding box center [697, 36] width 12 height 12
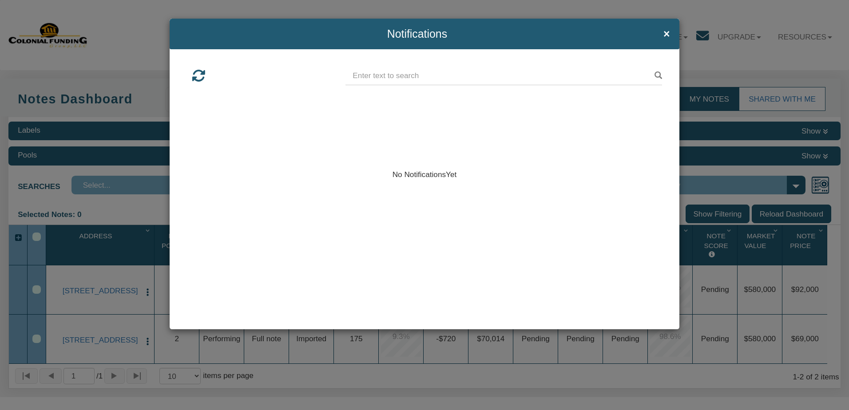
click at [670, 34] on div "Notifications ×" at bounding box center [424, 34] width 509 height 31
click at [662, 34] on h4 "Notifications ×" at bounding box center [424, 34] width 490 height 12
click at [665, 35] on span "×" at bounding box center [666, 34] width 7 height 12
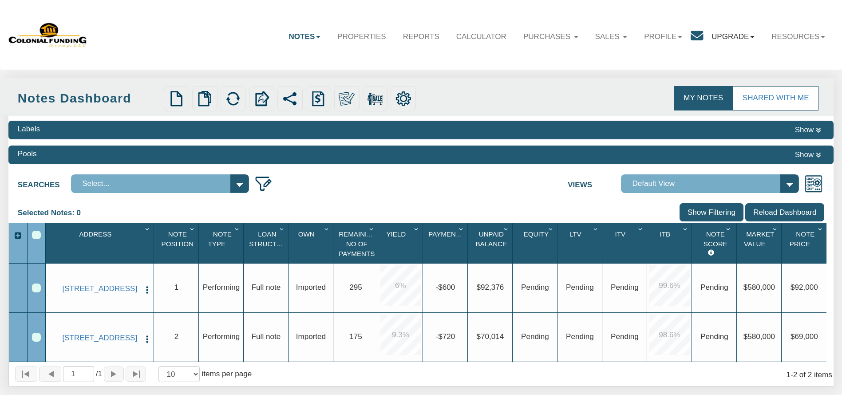
click at [730, 40] on link "Upgrade" at bounding box center [733, 37] width 60 height 26
click at [694, 35] on icon at bounding box center [697, 36] width 12 height 12
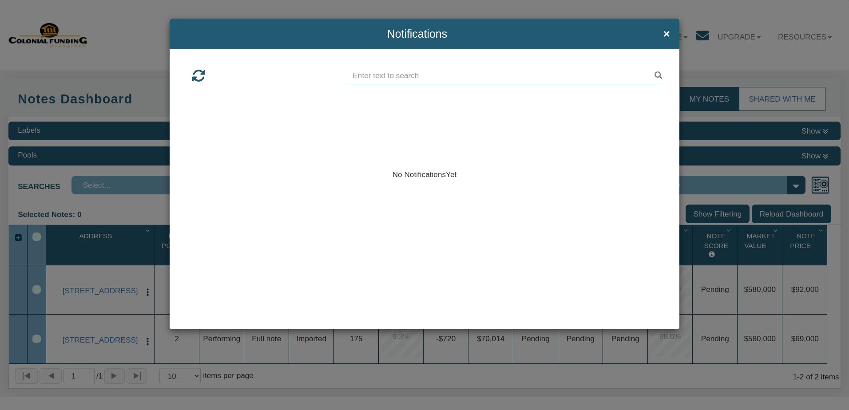
click at [433, 76] on input "text" at bounding box center [503, 76] width 317 height 19
click at [663, 32] on span "×" at bounding box center [666, 34] width 7 height 12
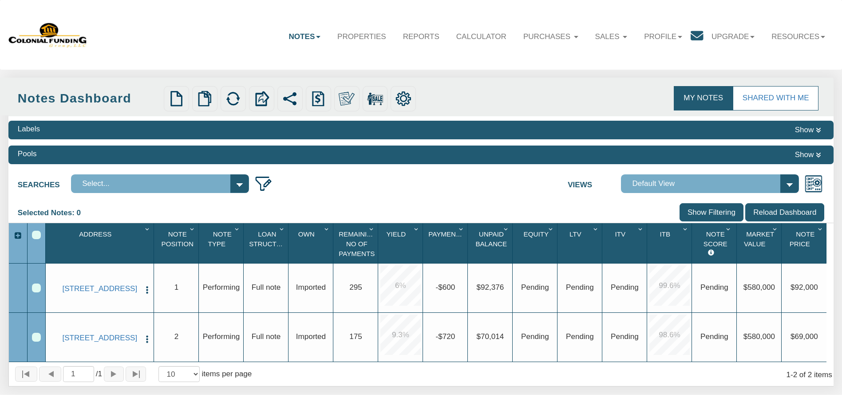
click at [691, 34] on icon at bounding box center [697, 36] width 12 height 12
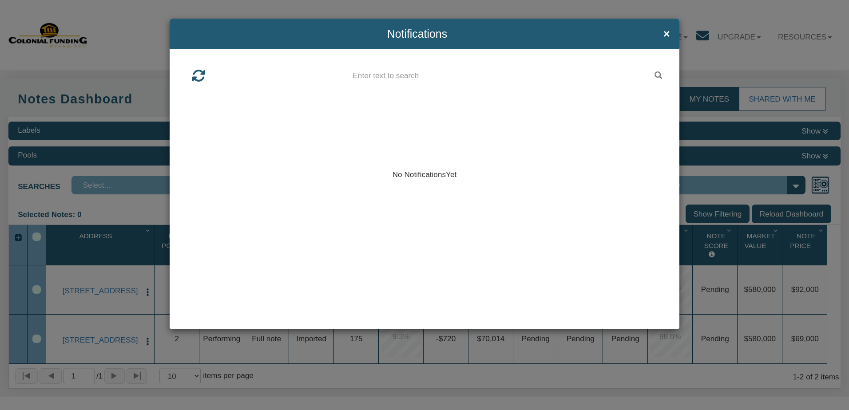
click at [661, 34] on h4 "Notifications ×" at bounding box center [424, 34] width 490 height 12
click at [762, 95] on div "Notifications × No Notifications Yet" at bounding box center [424, 205] width 849 height 410
click at [664, 27] on div "Notifications ×" at bounding box center [424, 34] width 509 height 31
click at [670, 34] on div "Notifications ×" at bounding box center [424, 34] width 509 height 31
click at [666, 35] on span "×" at bounding box center [666, 34] width 7 height 12
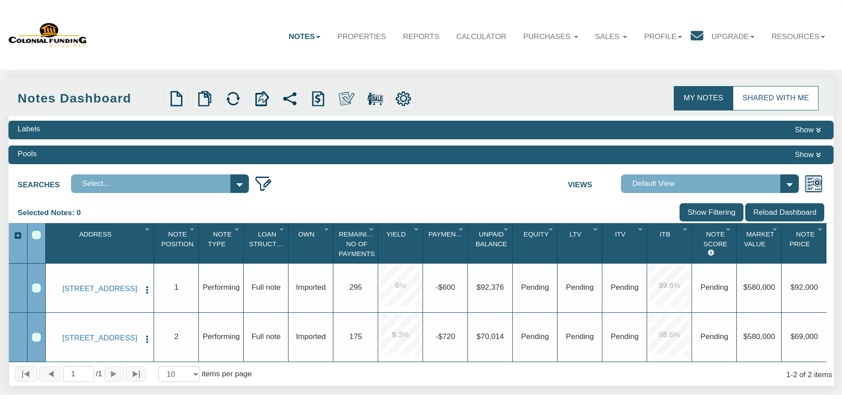
click at [787, 94] on link "Shared with Me" at bounding box center [776, 98] width 86 height 24
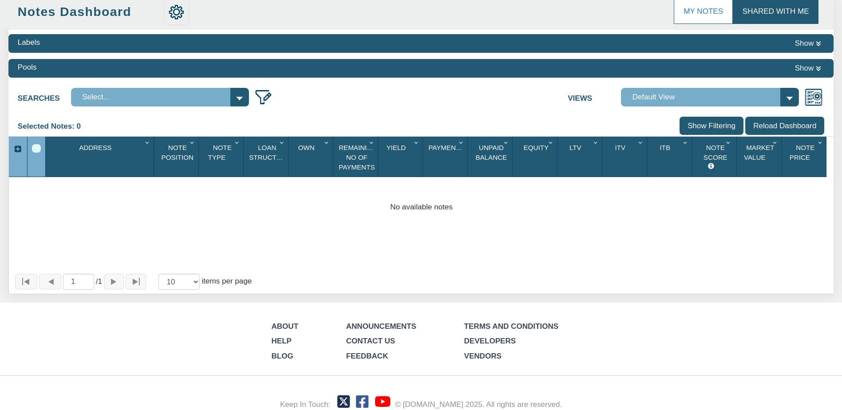
scroll to position [99, 0]
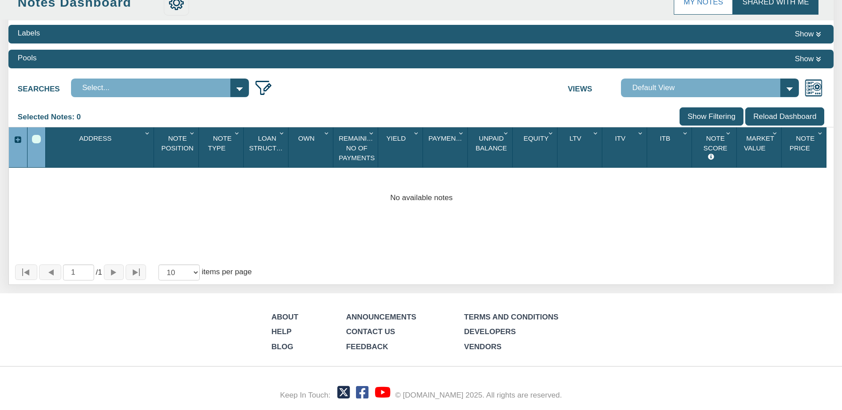
click at [233, 91] on select "Select..." at bounding box center [160, 88] width 178 height 19
drag, startPoint x: 390, startPoint y: 78, endPoint x: 429, endPoint y: 79, distance: 39.1
click at [396, 78] on div "Searches Select... Views Default View NS Default (Colonial Funding Group) (Colo…" at bounding box center [420, 87] width 825 height 24
click at [657, 91] on select "Default View NS Default (Colonial Funding Group) (Colonial Funding Group)" at bounding box center [710, 88] width 178 height 19
select select "316"
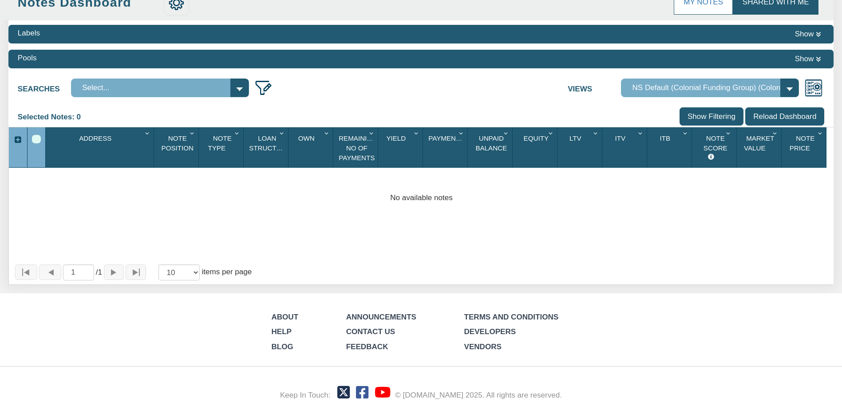
click at [626, 97] on select "Default View NS Default (Colonial Funding Group) (Colonial Funding Group)" at bounding box center [710, 88] width 178 height 19
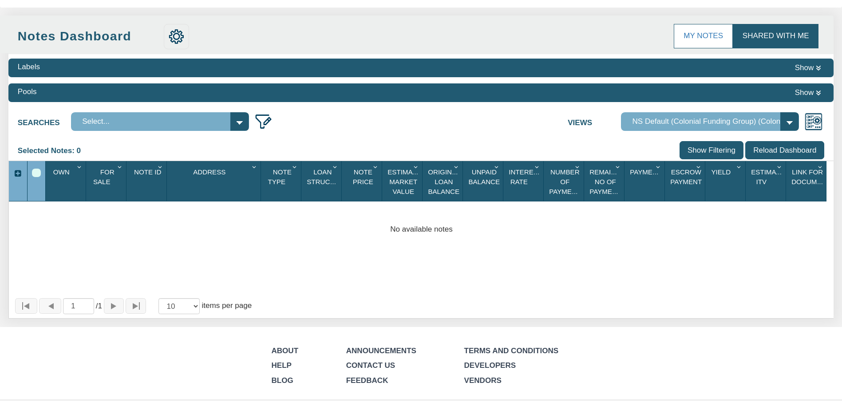
scroll to position [0, 0]
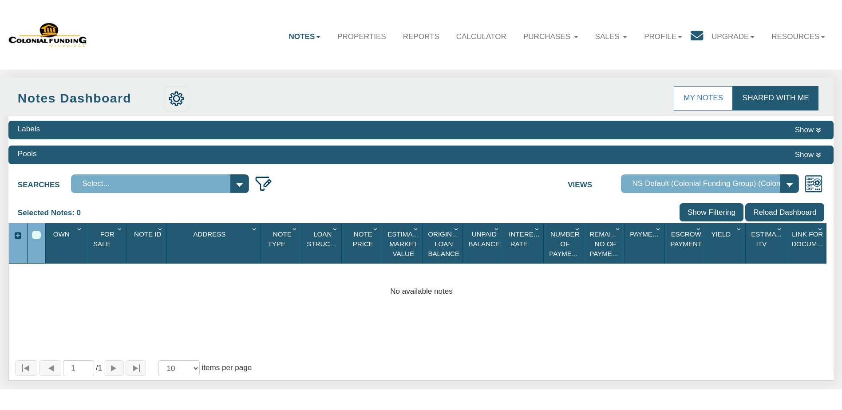
click at [273, 131] on div "Labels Show" at bounding box center [420, 130] width 825 height 19
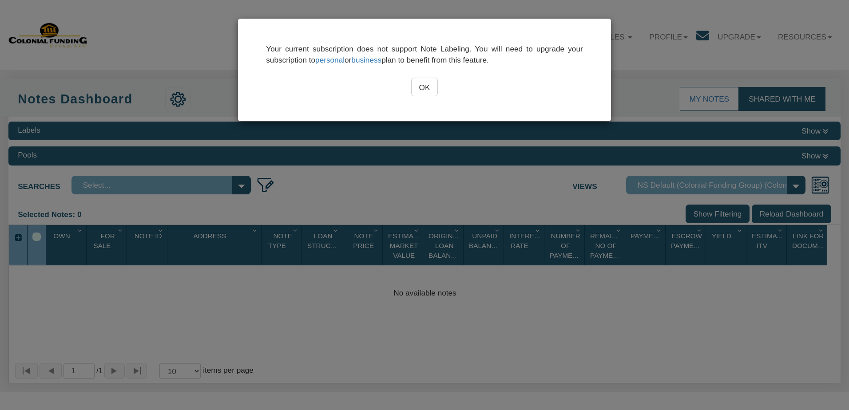
click at [415, 79] on input "OK" at bounding box center [424, 87] width 27 height 19
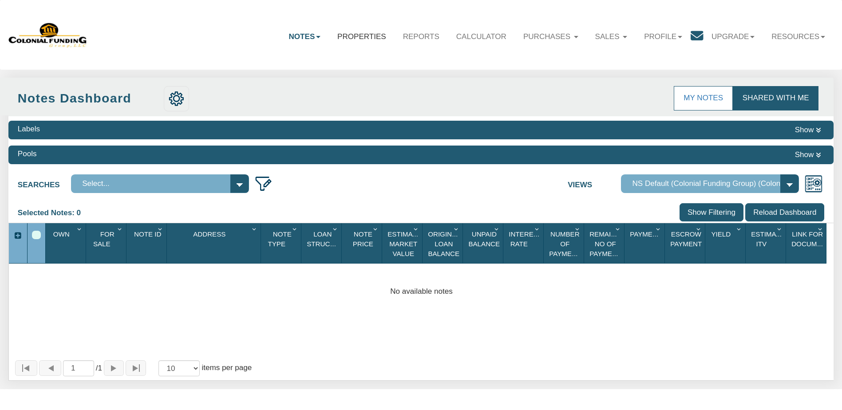
click at [348, 38] on link "Properties" at bounding box center [362, 37] width 66 height 26
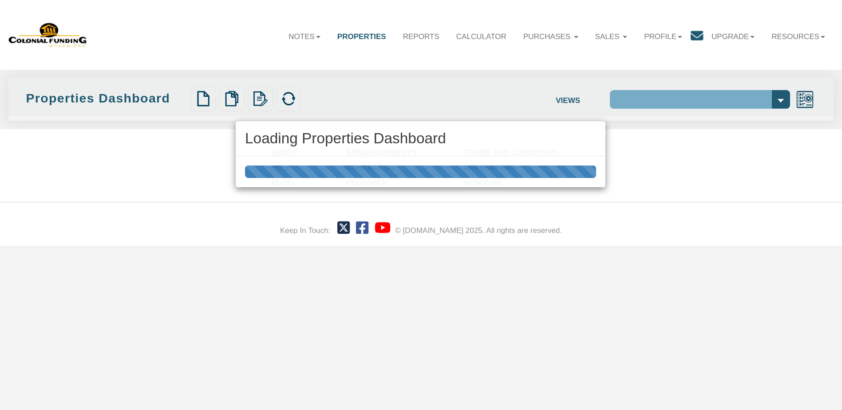
select select "138"
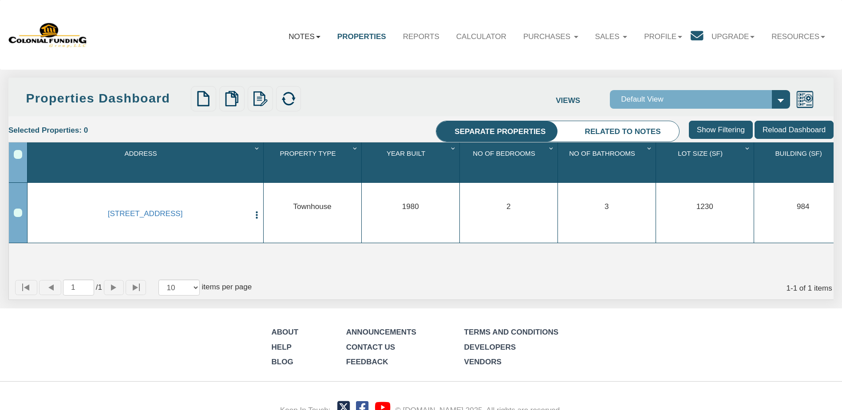
click at [288, 37] on link "Notes" at bounding box center [304, 37] width 49 height 26
drag, startPoint x: 295, startPoint y: 32, endPoint x: 277, endPoint y: 42, distance: 21.1
click at [294, 32] on link "Notes" at bounding box center [304, 37] width 49 height 26
click at [268, 60] on link "Dashboard" at bounding box center [280, 60] width 98 height 15
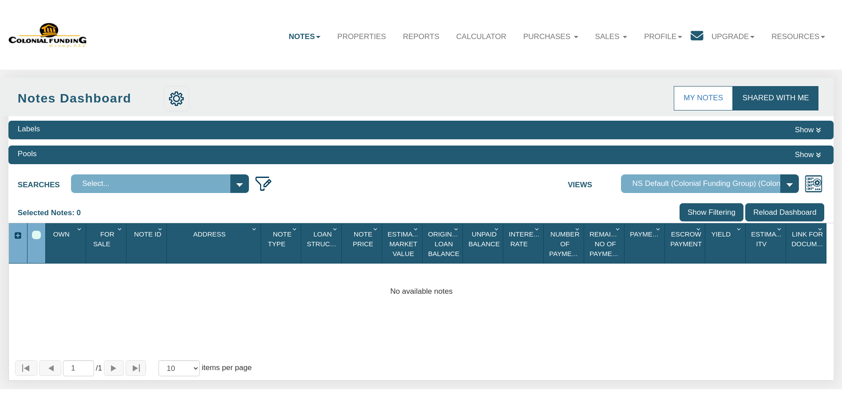
click at [779, 127] on div "Labels Show" at bounding box center [420, 130] width 825 height 19
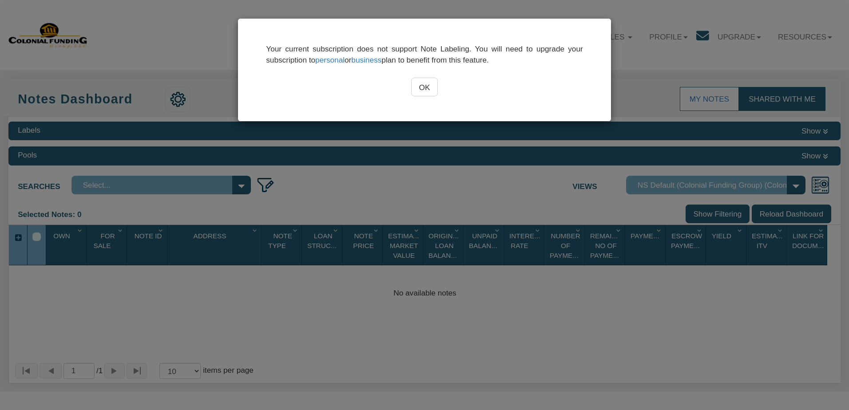
click at [435, 94] on input "OK" at bounding box center [424, 87] width 27 height 19
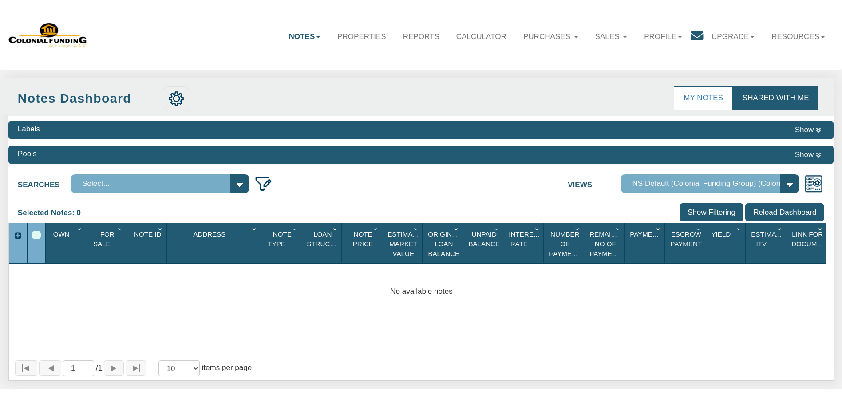
click at [777, 103] on link "Shared with Me" at bounding box center [776, 98] width 86 height 24
click at [817, 131] on icon at bounding box center [818, 130] width 5 height 6
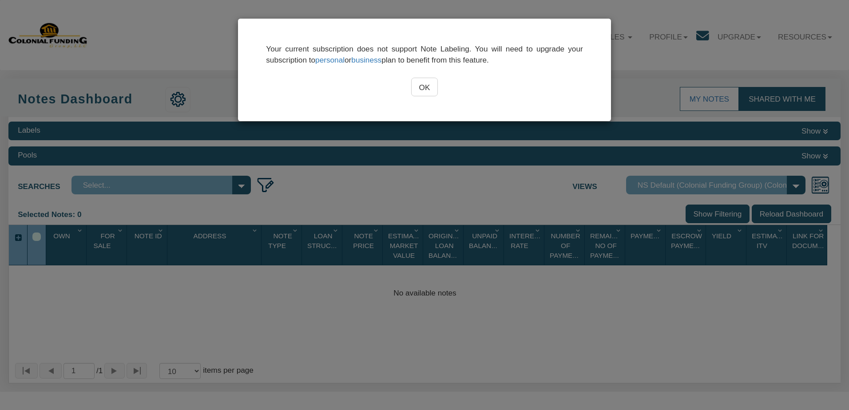
drag, startPoint x: 641, startPoint y: 61, endPoint x: 651, endPoint y: 59, distance: 9.5
click at [642, 61] on div "Your current subscription does not support Note Labeling. You will need to upgr…" at bounding box center [424, 205] width 849 height 410
drag, startPoint x: 417, startPoint y: 88, endPoint x: 428, endPoint y: 87, distance: 11.6
click at [417, 88] on input "OK" at bounding box center [424, 87] width 27 height 19
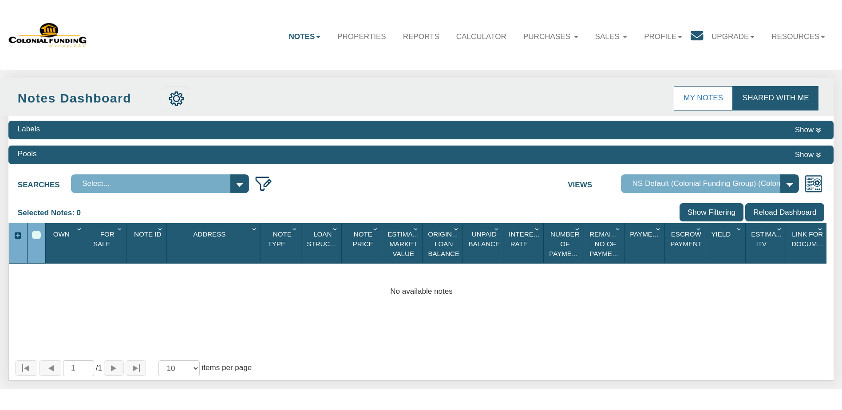
click at [719, 186] on select "Default View NS Default (Colonial Funding Group) (Colonial Funding Group)" at bounding box center [710, 183] width 178 height 19
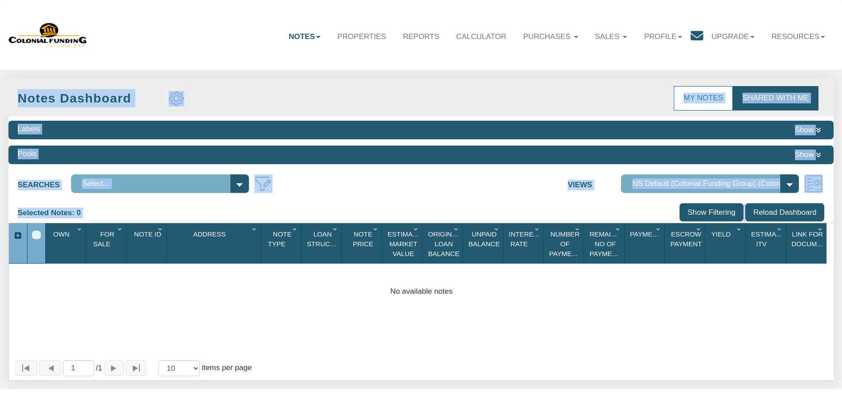
drag, startPoint x: 653, startPoint y: 116, endPoint x: 653, endPoint y: 123, distance: 6.7
click at [653, 123] on div "My Notes Shared with Me Notes Dashboard Labels Show Pools" at bounding box center [420, 229] width 825 height 303
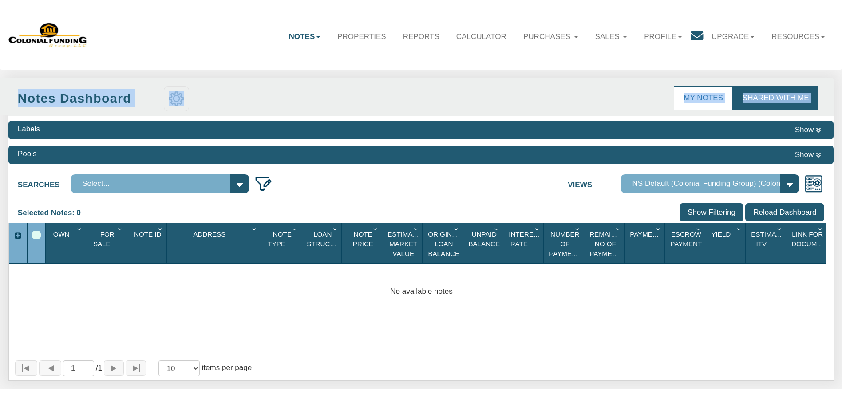
drag, startPoint x: 653, startPoint y: 123, endPoint x: 655, endPoint y: 133, distance: 10.4
click at [655, 133] on div "Labels Show" at bounding box center [420, 130] width 825 height 19
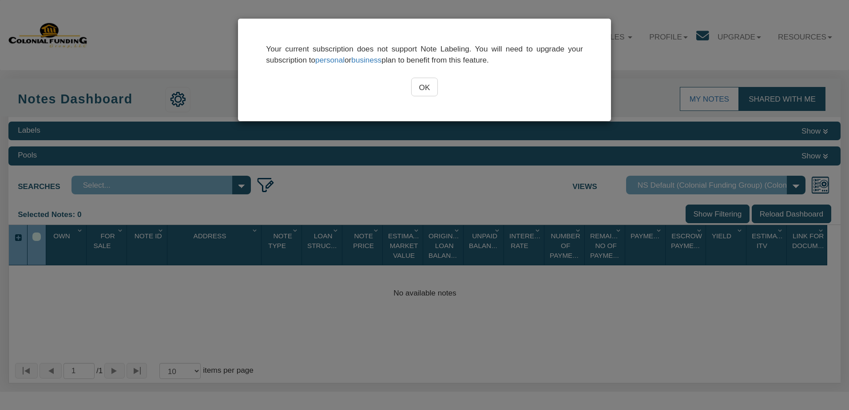
click at [425, 83] on input "OK" at bounding box center [424, 87] width 27 height 19
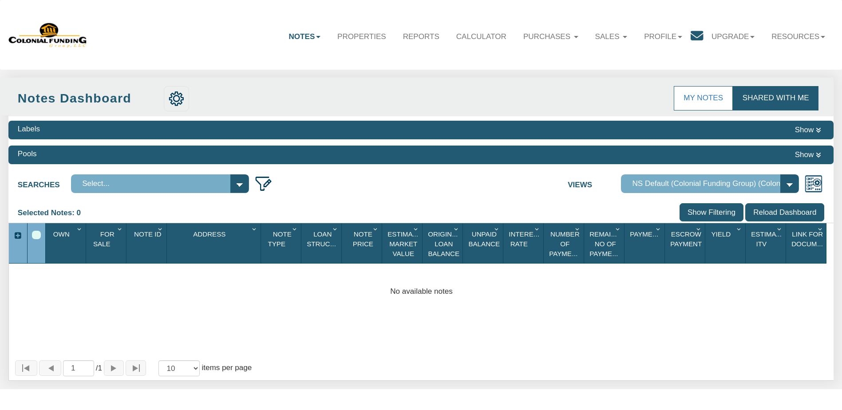
click at [807, 131] on button "Show" at bounding box center [808, 130] width 32 height 12
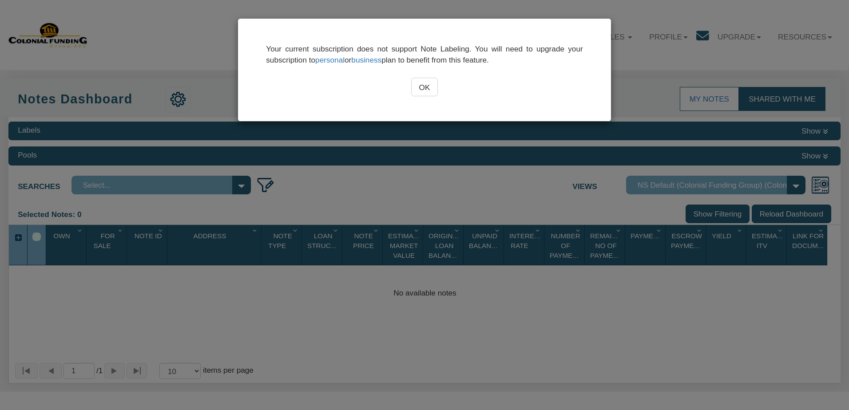
click at [420, 86] on input "OK" at bounding box center [424, 87] width 27 height 19
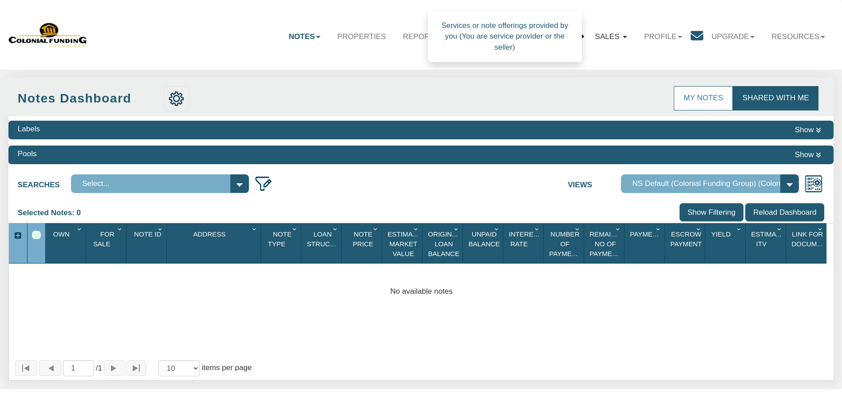
click at [600, 35] on link "Sales" at bounding box center [611, 37] width 49 height 26
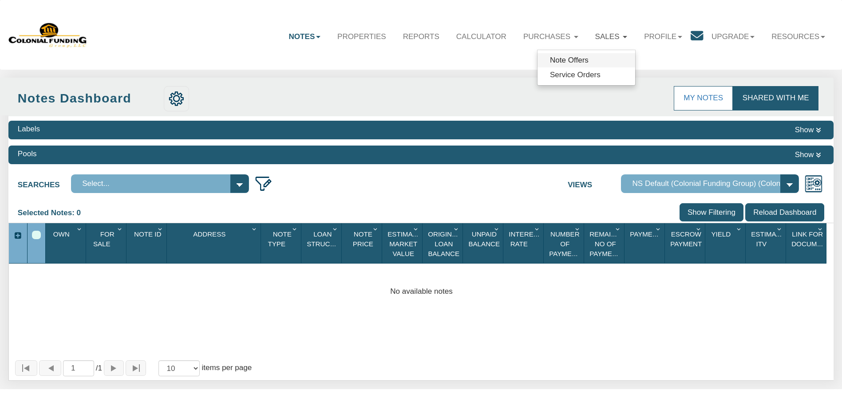
click at [570, 63] on link "Note Offers" at bounding box center [587, 60] width 98 height 15
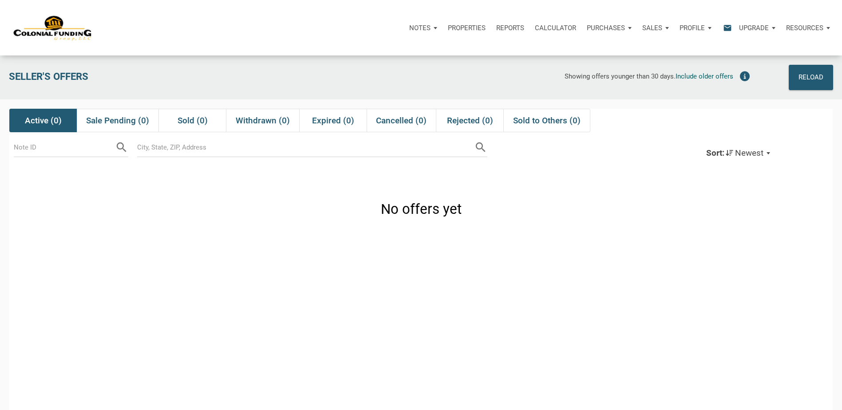
click at [468, 18] on div "Properties" at bounding box center [467, 28] width 48 height 27
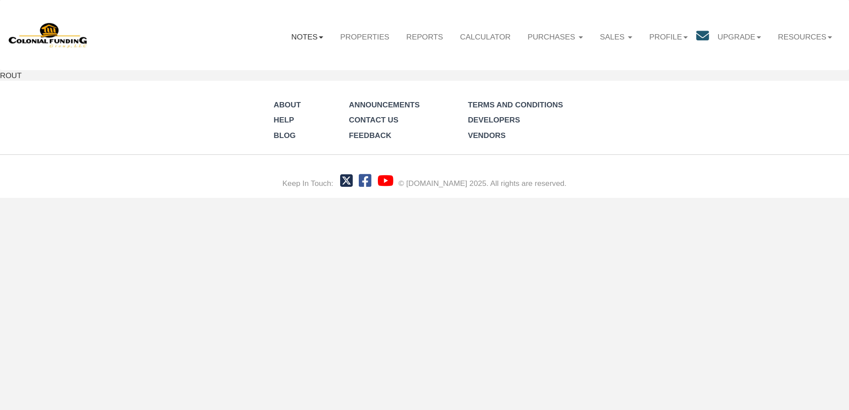
click at [293, 38] on link "Notes" at bounding box center [307, 37] width 49 height 26
click at [268, 60] on link "Dashboard" at bounding box center [282, 60] width 99 height 15
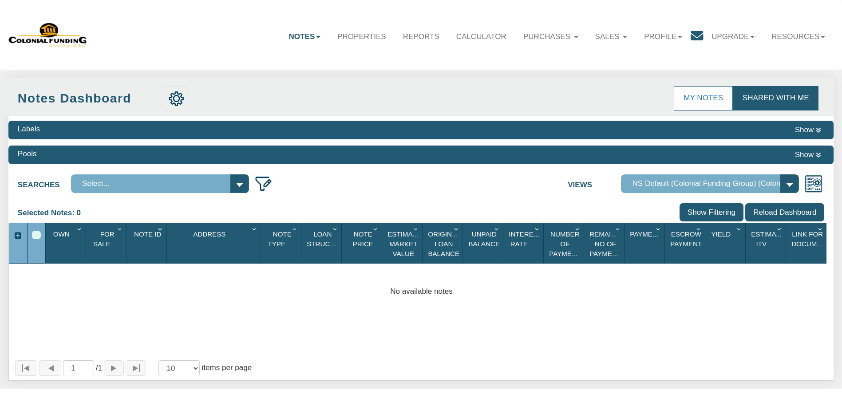
click at [779, 90] on link "Shared with Me" at bounding box center [776, 98] width 86 height 24
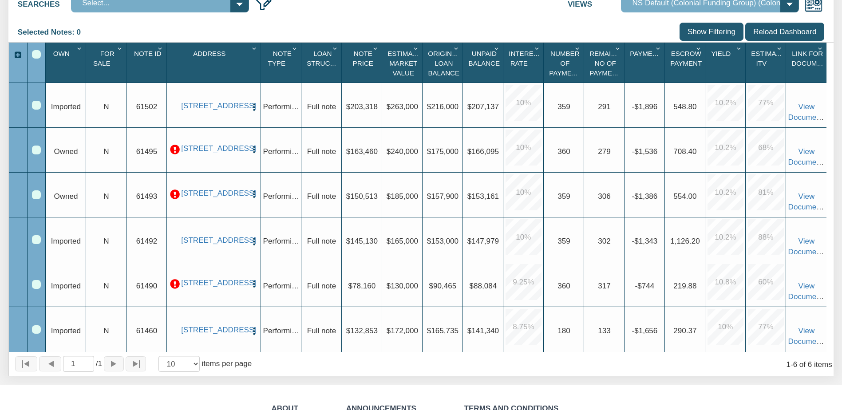
scroll to position [192, 0]
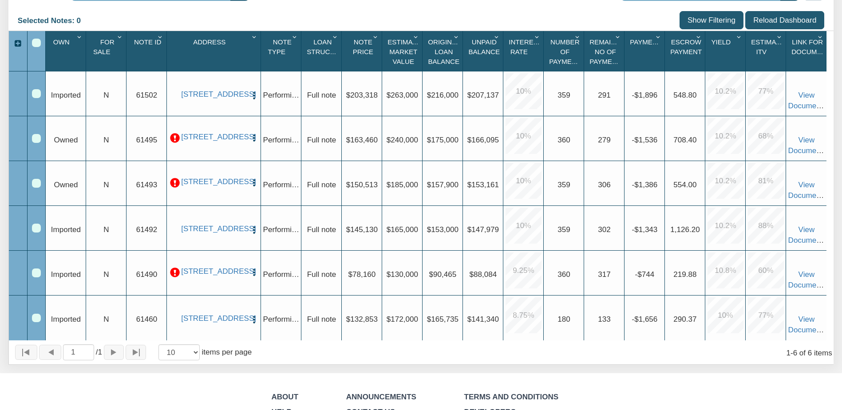
click at [658, 37] on icon "Column Menu" at bounding box center [659, 36] width 10 height 7
click at [656, 42] on div "Column Menu" at bounding box center [659, 36] width 10 height 11
click at [653, 41] on span "Payment(P&I)" at bounding box center [653, 42] width 47 height 8
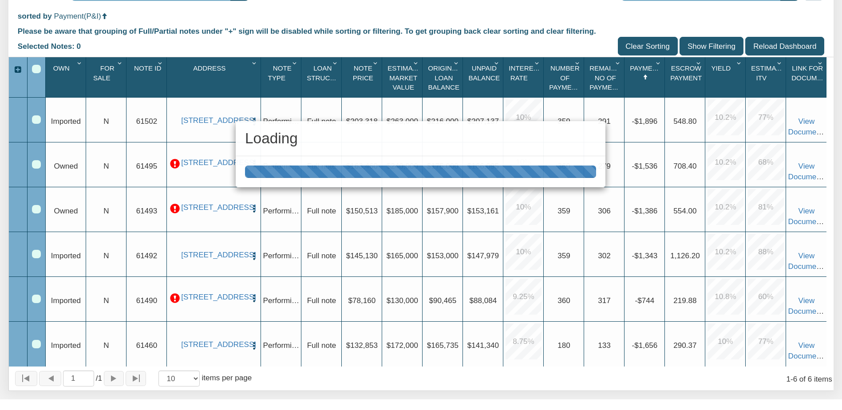
click at [646, 77] on icon "Sort Ascending" at bounding box center [645, 77] width 9 height 7
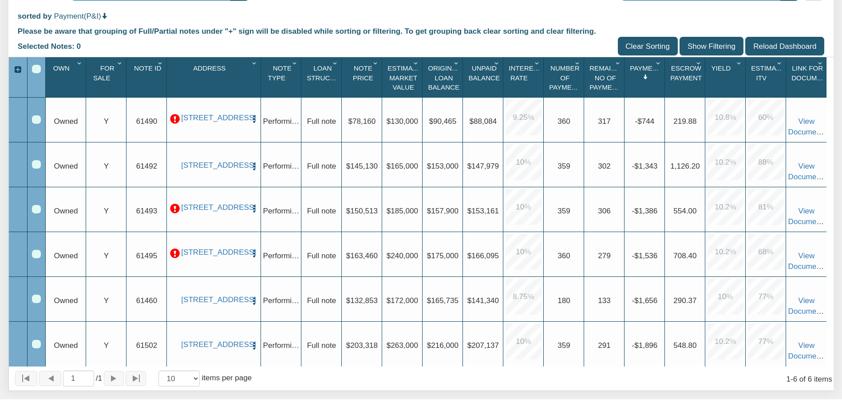
click at [645, 76] on icon "Sort Descending" at bounding box center [645, 77] width 9 height 7
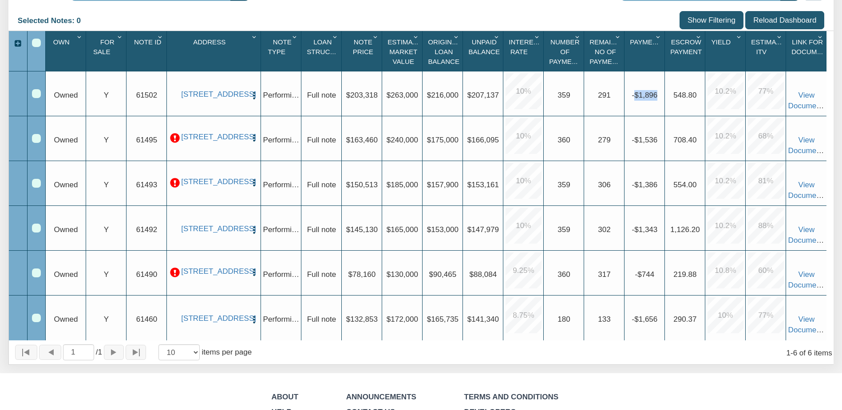
drag, startPoint x: 635, startPoint y: 97, endPoint x: 659, endPoint y: 97, distance: 24.0
click at [659, 97] on div "Upgrade -$1,896" at bounding box center [645, 95] width 36 height 11
click at [656, 99] on span "-$1,896" at bounding box center [645, 95] width 26 height 8
drag, startPoint x: 658, startPoint y: 99, endPoint x: 635, endPoint y: 97, distance: 23.1
click at [635, 97] on span "-$1,896" at bounding box center [645, 95] width 26 height 8
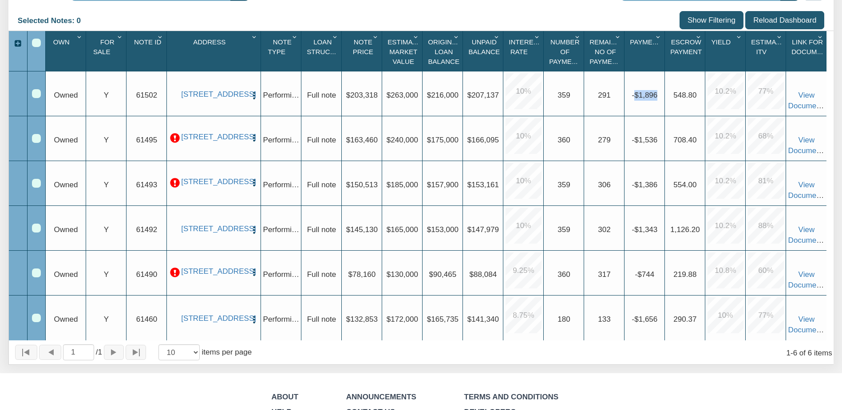
click at [634, 98] on span "-$1,896" at bounding box center [645, 95] width 26 height 8
drag, startPoint x: 634, startPoint y: 98, endPoint x: 660, endPoint y: 98, distance: 25.7
click at [660, 98] on div "Upgrade -$1,896" at bounding box center [645, 95] width 36 height 11
drag, startPoint x: 660, startPoint y: 98, endPoint x: 651, endPoint y: 104, distance: 10.5
click at [651, 104] on div "Upgrade -$1,896" at bounding box center [645, 93] width 40 height 45
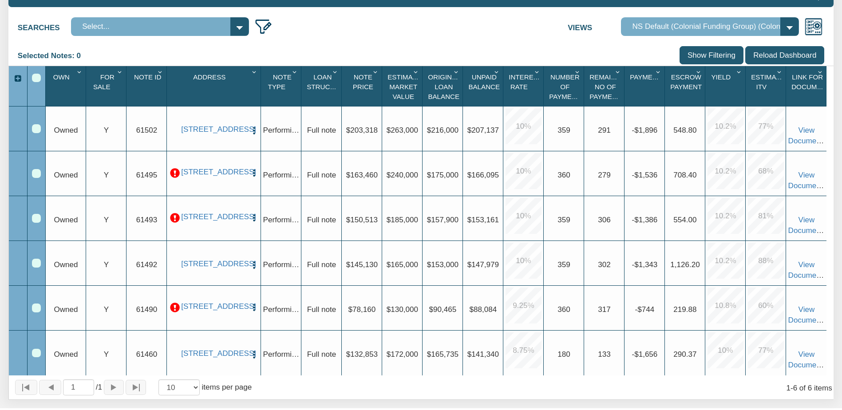
scroll to position [148, 0]
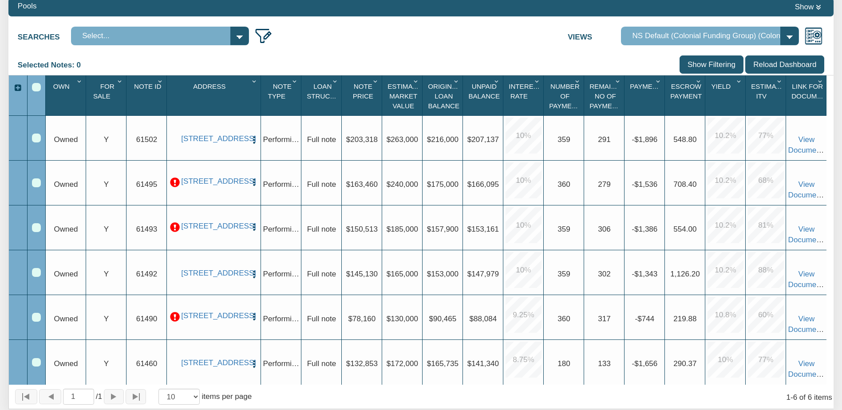
click at [36, 363] on div "Row 6, Row Selection Checkbox" at bounding box center [36, 362] width 8 height 8
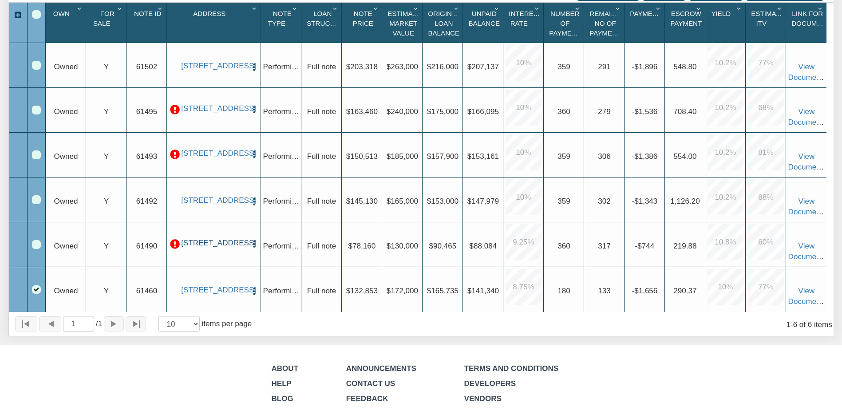
scroll to position [192, 0]
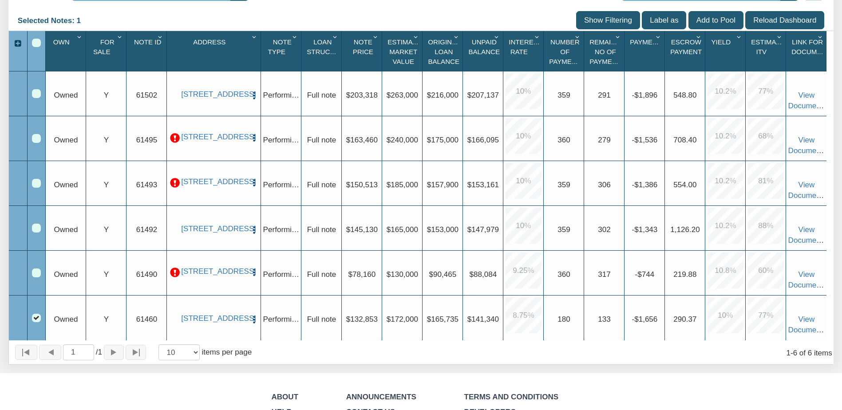
click at [39, 320] on div "Row 6, Row Selection Checkbox" at bounding box center [36, 318] width 8 height 8
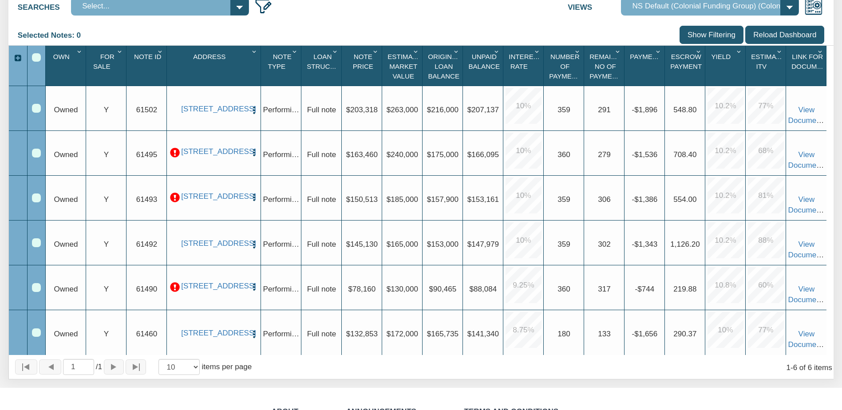
scroll to position [178, 0]
click at [805, 302] on link "View Documents" at bounding box center [807, 294] width 38 height 19
click at [721, 284] on span "10.8" at bounding box center [722, 285] width 15 height 8
drag, startPoint x: 722, startPoint y: 285, endPoint x: 735, endPoint y: 291, distance: 14.3
click at [735, 291] on span "10.8 %" at bounding box center [726, 285] width 36 height 36
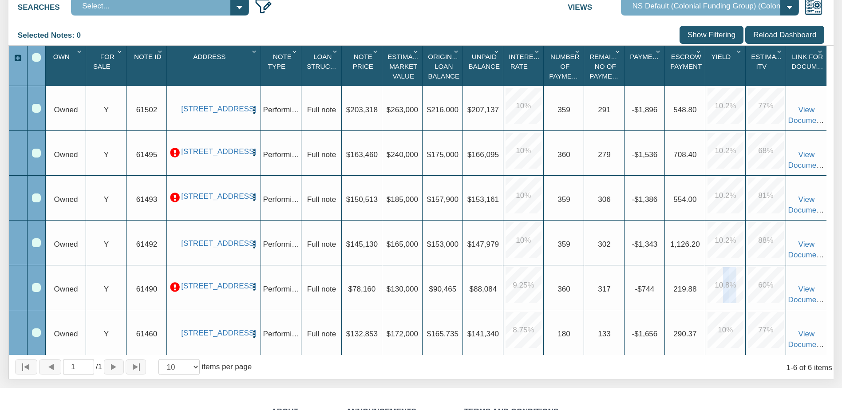
click at [735, 289] on u "%" at bounding box center [732, 285] width 7 height 8
drag, startPoint x: 735, startPoint y: 286, endPoint x: 714, endPoint y: 284, distance: 21.0
click at [714, 284] on span "10.8 %" at bounding box center [726, 285] width 36 height 36
drag, startPoint x: 714, startPoint y: 284, endPoint x: 709, endPoint y: 294, distance: 11.5
click at [710, 293] on span "10.8 %" at bounding box center [726, 285] width 36 height 36
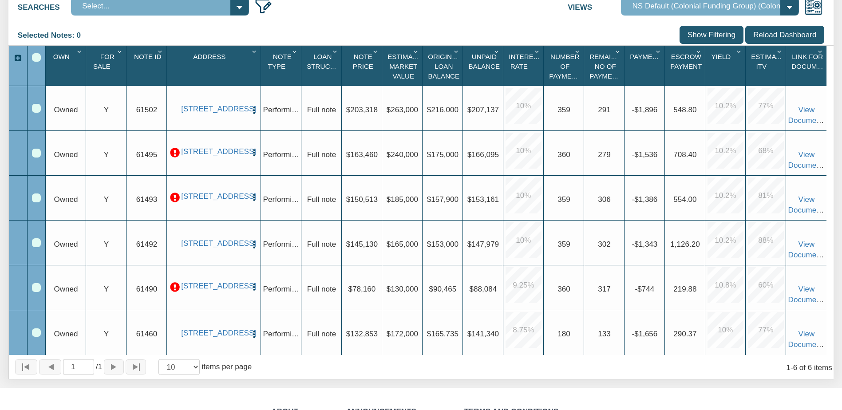
click at [680, 284] on div "Upgrade 219.88" at bounding box center [685, 287] width 40 height 45
drag, startPoint x: 657, startPoint y: 247, endPoint x: 605, endPoint y: 242, distance: 51.7
click at [605, 221] on div "Upgrade Owned Upgrade Y Upgrade 61492 2409 Morningside, Pasadena, TX, 77506 Vie…" at bounding box center [436, 221] width 781 height 0
drag, startPoint x: 605, startPoint y: 242, endPoint x: 636, endPoint y: 247, distance: 30.5
click at [636, 247] on span "-$1,343" at bounding box center [645, 244] width 26 height 8
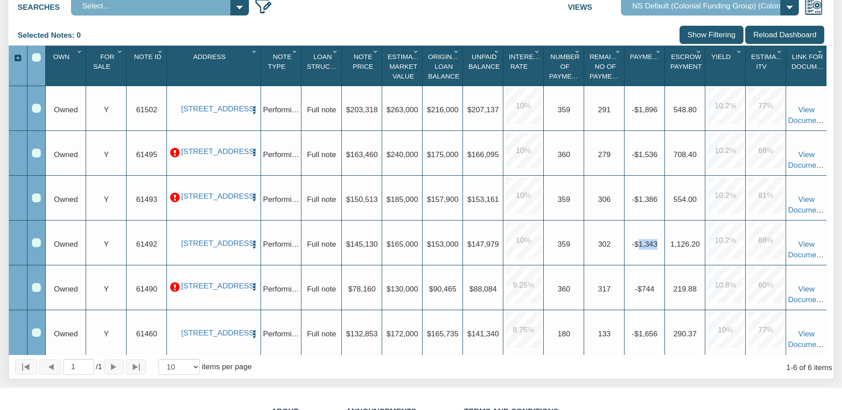
drag, startPoint x: 637, startPoint y: 247, endPoint x: 670, endPoint y: 246, distance: 32.9
click at [670, 221] on div "Upgrade Owned Upgrade Y Upgrade 61492 2409 Morningside, Pasadena, TX, 77506 Vie…" at bounding box center [436, 221] width 781 height 0
drag, startPoint x: 670, startPoint y: 246, endPoint x: 660, endPoint y: 246, distance: 9.3
click at [661, 246] on div "Upgrade -$1,343" at bounding box center [645, 244] width 36 height 11
drag, startPoint x: 660, startPoint y: 246, endPoint x: 633, endPoint y: 250, distance: 26.4
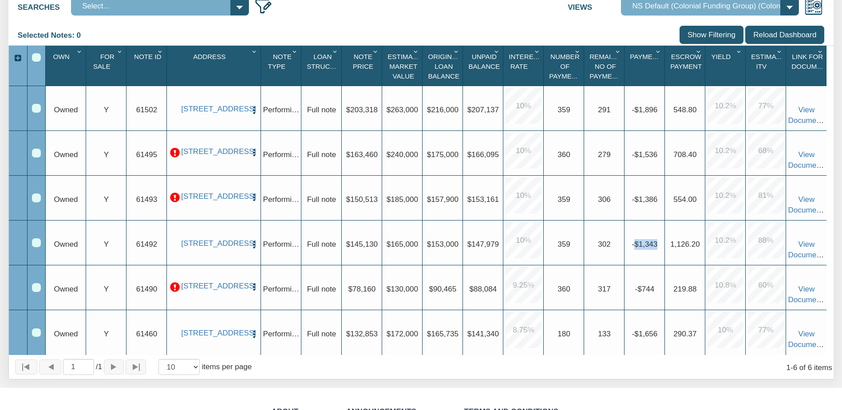
click at [633, 250] on div "Upgrade -$1,343" at bounding box center [645, 244] width 36 height 11
click at [634, 249] on span "-$1,343" at bounding box center [645, 244] width 26 height 8
click at [666, 221] on div "Upgrade Owned Upgrade Y Upgrade 61492 2409 Morningside, Pasadena, TX, 77506 Vie…" at bounding box center [436, 221] width 781 height 0
drag, startPoint x: 666, startPoint y: 251, endPoint x: 656, endPoint y: 248, distance: 10.6
click at [657, 249] on span "-$1,343" at bounding box center [645, 244] width 26 height 8
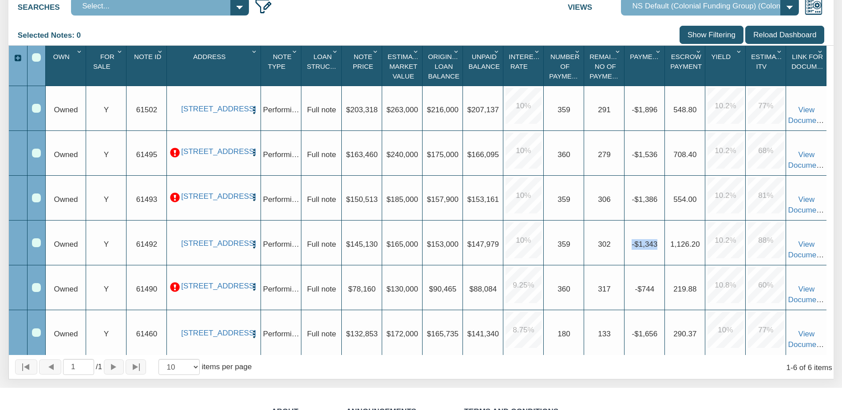
drag, startPoint x: 656, startPoint y: 248, endPoint x: 624, endPoint y: 251, distance: 32.5
click at [624, 221] on div "Upgrade Owned Upgrade Y Upgrade 61492 2409 Morningside, Pasadena, TX, 77506 Vie…" at bounding box center [436, 221] width 781 height 0
click at [626, 253] on div "Upgrade -$1,343" at bounding box center [645, 243] width 40 height 45
drag, startPoint x: 658, startPoint y: 113, endPoint x: 631, endPoint y: 113, distance: 27.1
click at [631, 113] on div "Upgrade -$1,896" at bounding box center [645, 110] width 36 height 11
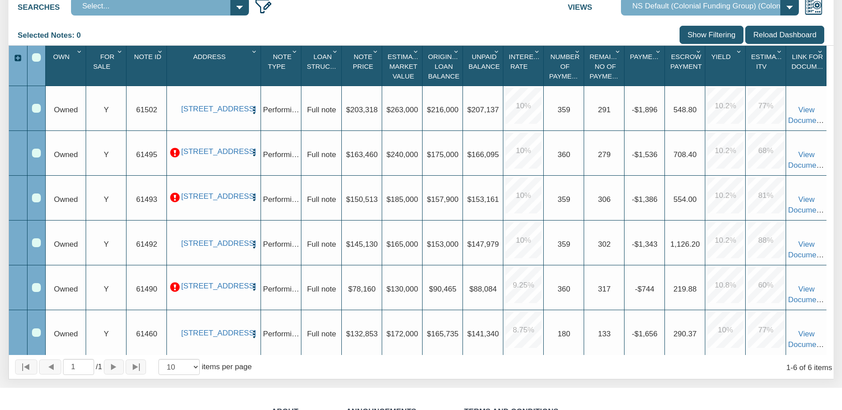
click at [380, 110] on div "Upgrade $203,318" at bounding box center [362, 110] width 36 height 11
drag, startPoint x: 379, startPoint y: 109, endPoint x: 348, endPoint y: 106, distance: 30.3
click at [348, 106] on div "Upgrade $203,318" at bounding box center [362, 110] width 36 height 11
drag, startPoint x: 348, startPoint y: 106, endPoint x: 371, endPoint y: 118, distance: 25.2
copy span "$203,318"
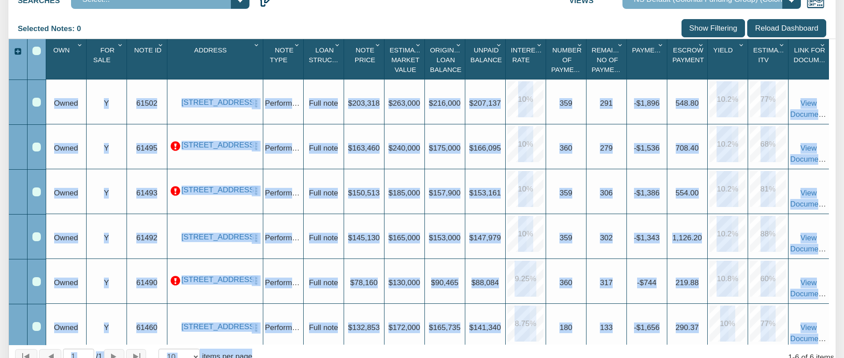
scroll to position [323, 0]
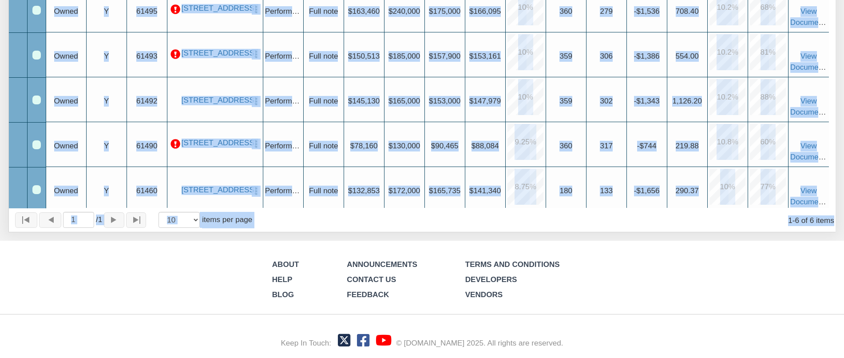
drag, startPoint x: 41, startPoint y: 16, endPoint x: 743, endPoint y: 269, distance: 746.4
click at [743, 269] on div "Menu Notes Dashboard Transactions Properties Reports Calculator Settings" at bounding box center [422, 18] width 844 height 679
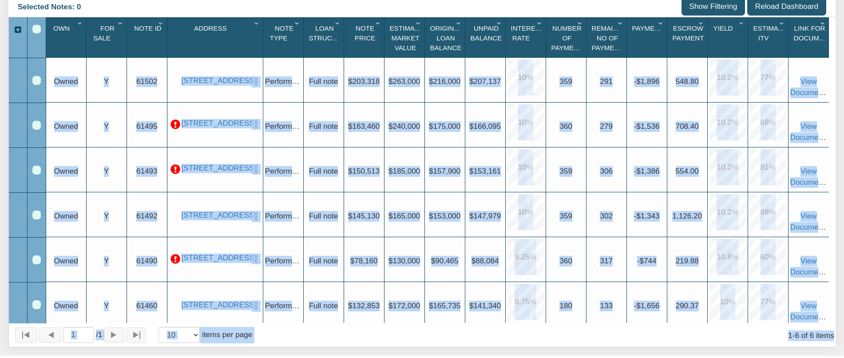
scroll to position [12, 0]
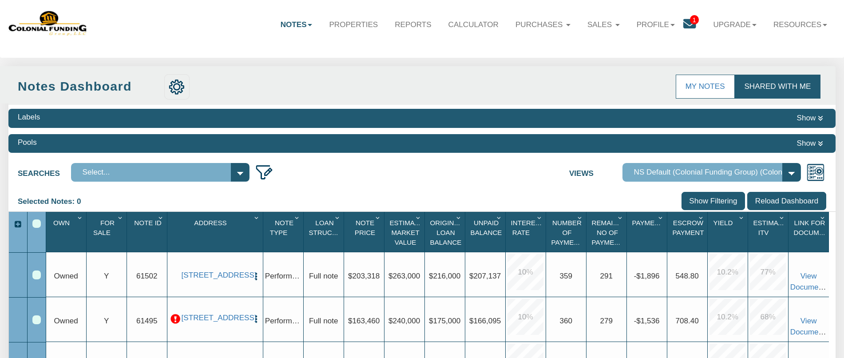
drag, startPoint x: 55, startPoint y: 189, endPoint x: 40, endPoint y: 189, distance: 14.6
click at [53, 189] on div "Labels Show Pools Show Searches Select... Views Default View" at bounding box center [421, 323] width 827 height 437
drag, startPoint x: 22, startPoint y: 186, endPoint x: 350, endPoint y: 271, distance: 339.2
click at [350, 271] on div "Labels Show Pools Show Searches Select... Views Default View" at bounding box center [421, 323] width 827 height 437
click at [37, 193] on div "Selected Notes: 0" at bounding box center [53, 202] width 70 height 20
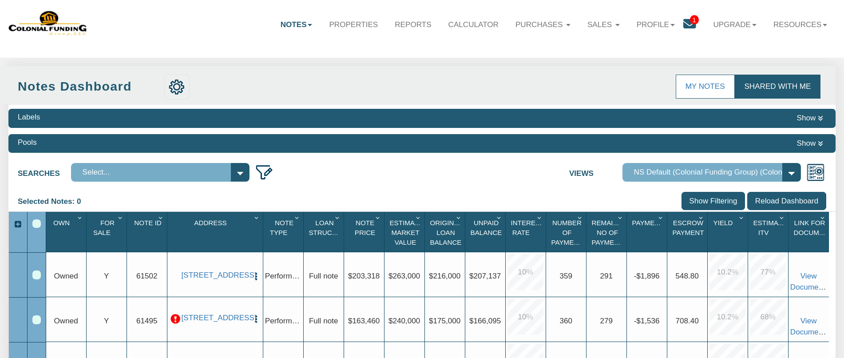
drag, startPoint x: 50, startPoint y: 215, endPoint x: 103, endPoint y: 236, distance: 57.2
click at [103, 236] on div "Own 1 For Sale 1 Note Id 1 Address 1 Note Type 1 Loan Structure 1 Note Price 1 …" at bounding box center [437, 232] width 783 height 40
drag, startPoint x: 58, startPoint y: 222, endPoint x: 71, endPoint y: 235, distance: 18.2
drag, startPoint x: 75, startPoint y: 235, endPoint x: 113, endPoint y: 237, distance: 37.8
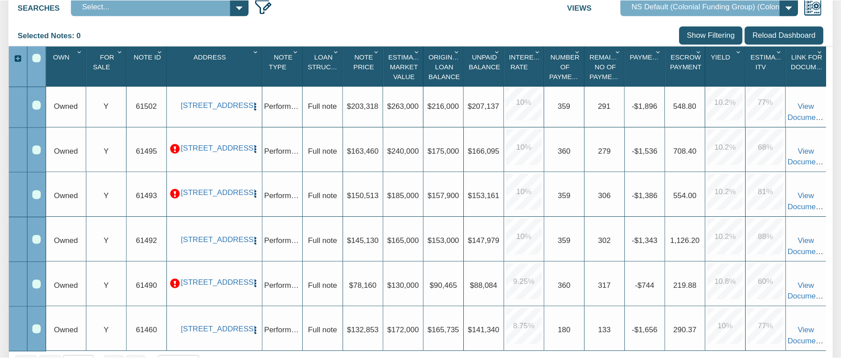
scroll to position [0, 0]
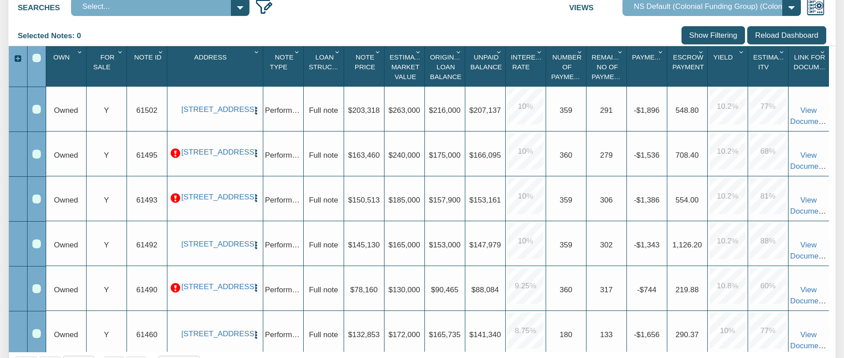
copy div "Notes Dashboard Transactions Properties Reports Calculator Purchases Note Offer…"
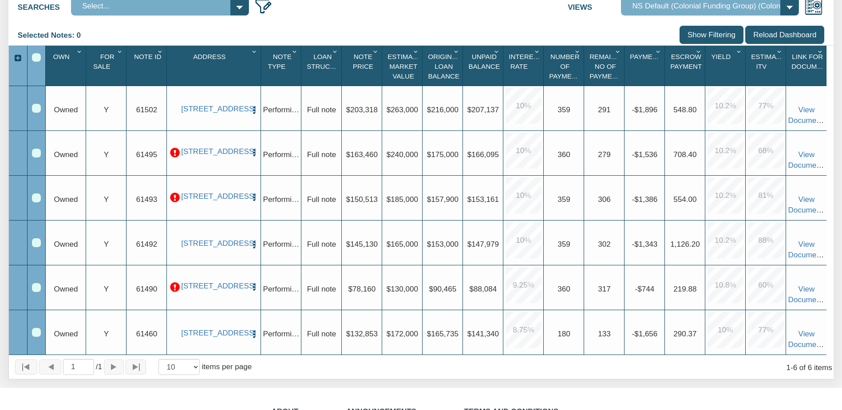
click at [474, 20] on div "Labels Show Pools Show Searches Select... Views Default View" at bounding box center [420, 159] width 825 height 441
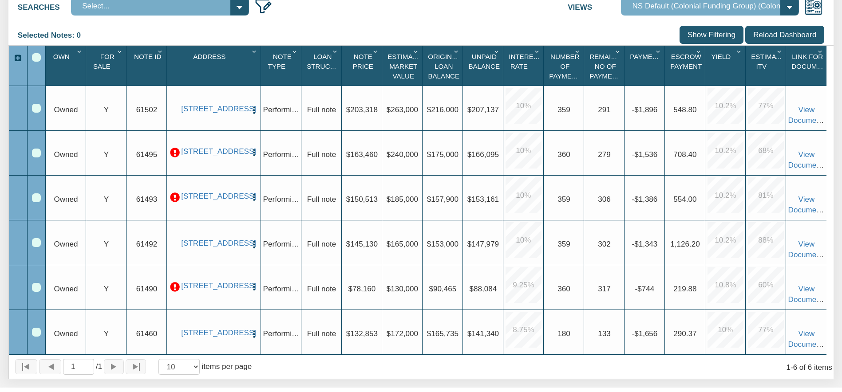
click at [308, 24] on div "Labels Show Pools Show Searches Select... Views Default View" at bounding box center [420, 159] width 825 height 441
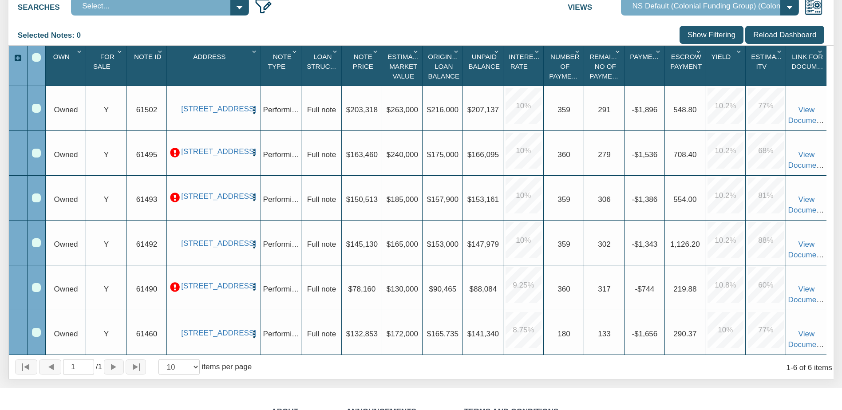
drag, startPoint x: 24, startPoint y: 32, endPoint x: 39, endPoint y: 100, distance: 69.5
click at [39, 100] on div "Labels Show Pools Show Searches Select... Views Default View" at bounding box center [420, 159] width 825 height 441
drag, startPoint x: 39, startPoint y: 100, endPoint x: 25, endPoint y: 28, distance: 73.2
click at [25, 28] on div "Selected Notes: 0" at bounding box center [53, 36] width 70 height 20
drag, startPoint x: 22, startPoint y: 27, endPoint x: 110, endPoint y: 101, distance: 114.9
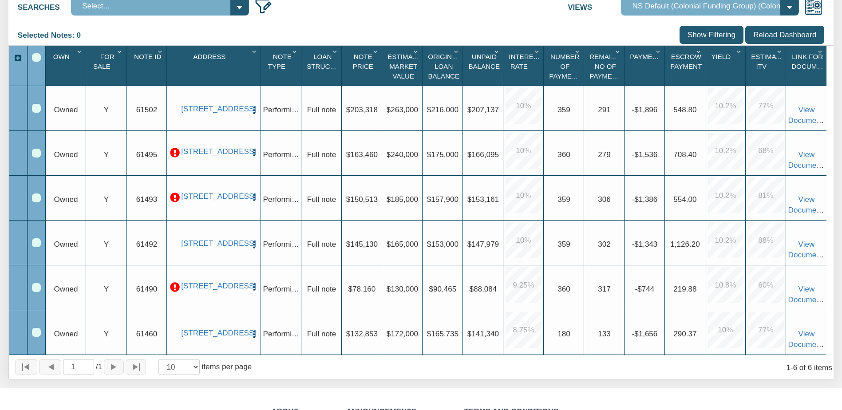
click at [110, 101] on div "Selected Notes: 0 Clear Filters Clear Sorting Show Filtering Reload Dashboard" at bounding box center [420, 203] width 825 height 354
click at [358, 32] on div "Selected Notes: 0 Clear Filters Clear Sorting Show Filtering Reload Dashboard" at bounding box center [420, 36] width 825 height 20
